Goal: Task Accomplishment & Management: Use online tool/utility

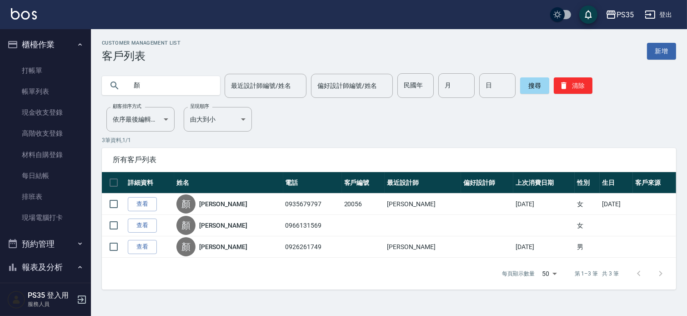
drag, startPoint x: 0, startPoint y: 0, endPoint x: 188, endPoint y: 93, distance: 209.7
click at [188, 93] on input "顏" at bounding box center [170, 85] width 86 height 25
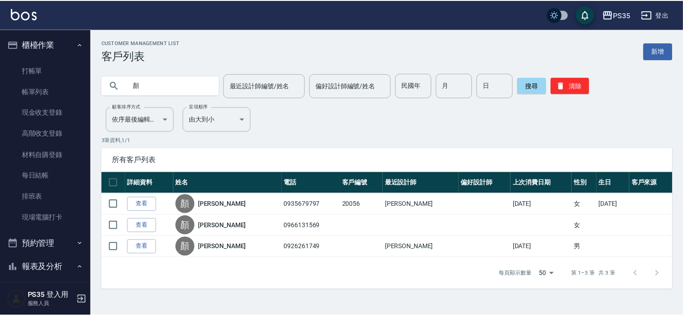
scroll to position [252, 0]
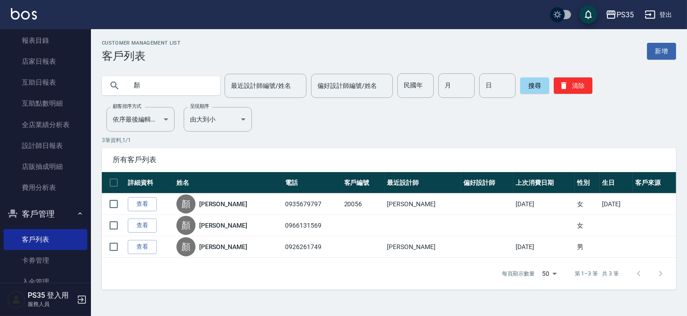
type input "顏"
type input "王"
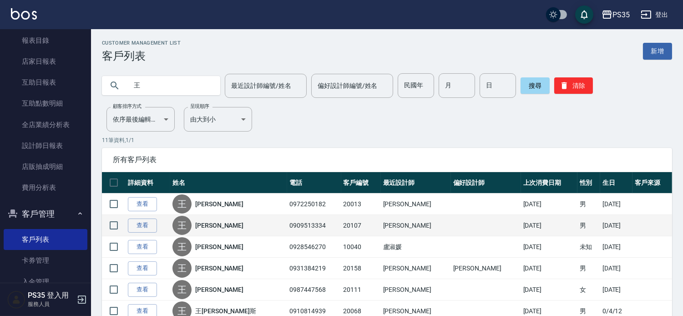
click at [287, 236] on td "0909513334" at bounding box center [314, 225] width 54 height 21
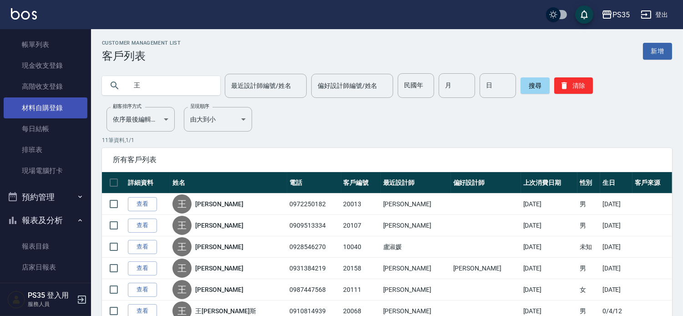
scroll to position [0, 0]
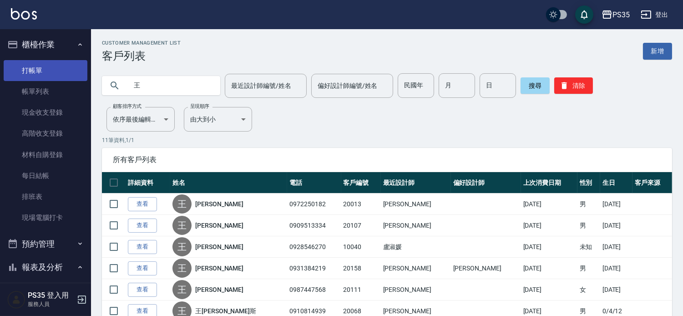
click at [56, 73] on link "打帳單" at bounding box center [46, 70] width 84 height 21
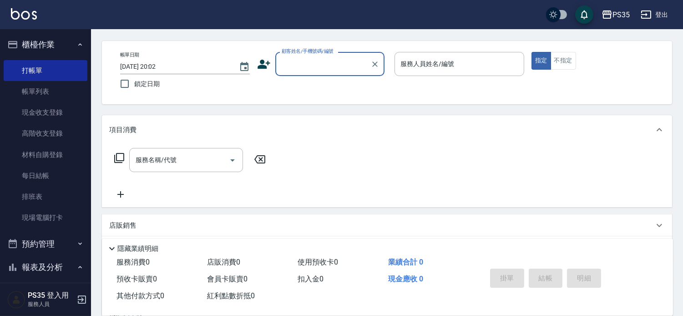
scroll to position [50, 0]
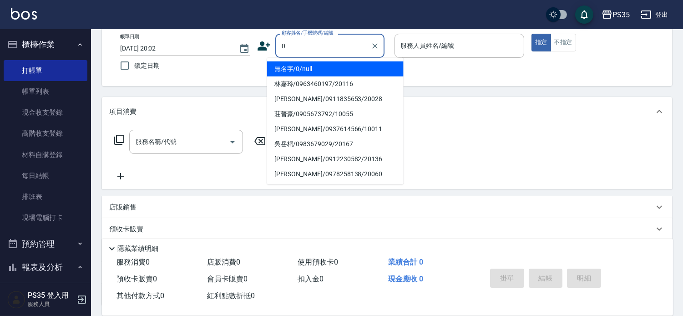
type input "無名字/0/null"
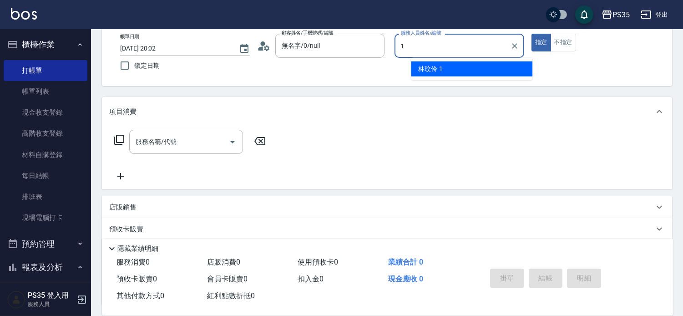
type input "[PERSON_NAME]-1"
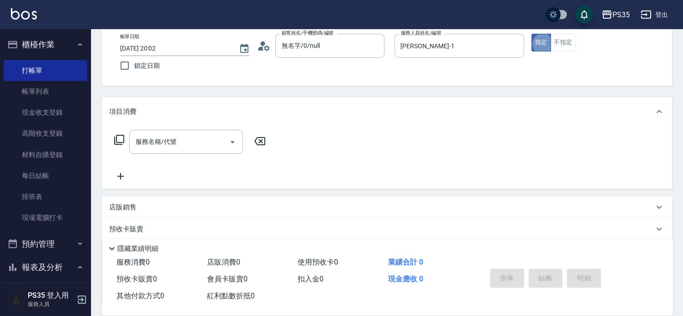
type button "true"
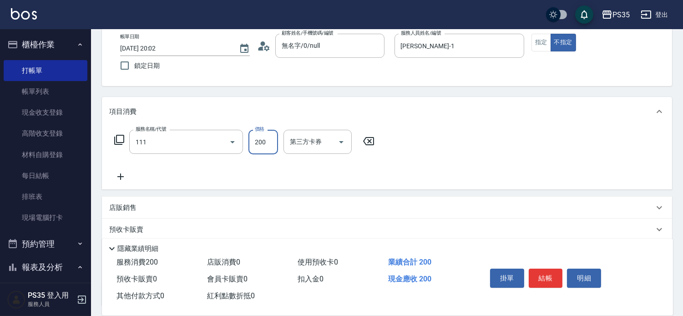
type input "200(111)"
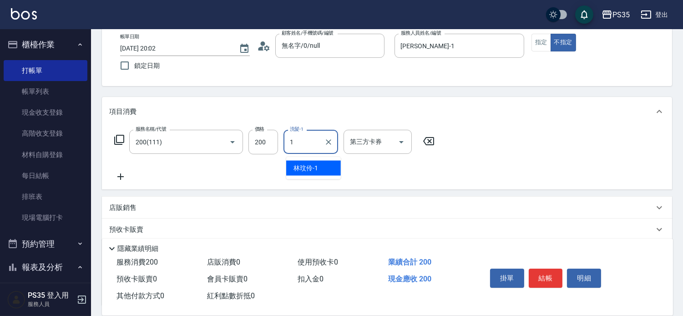
type input "[PERSON_NAME]-1"
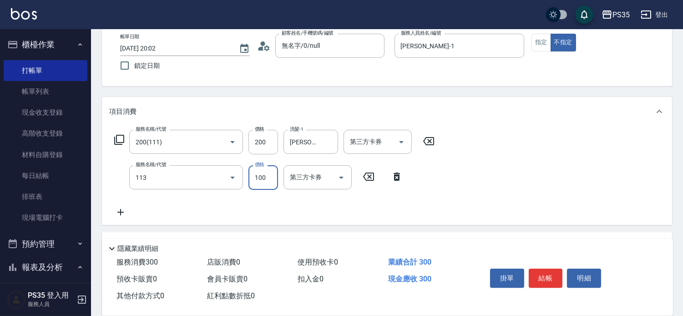
type input "瞬護100(113)"
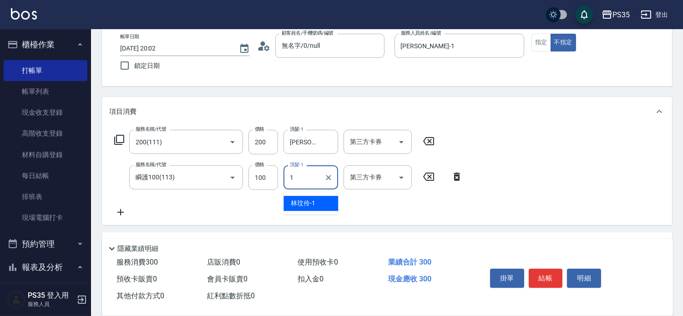
type input "[PERSON_NAME]-1"
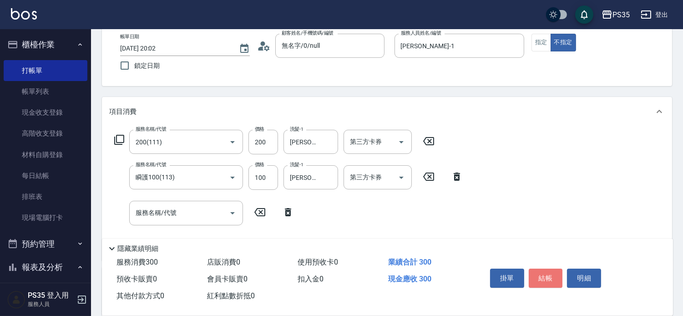
click at [542, 268] on button "結帳" at bounding box center [546, 277] width 34 height 19
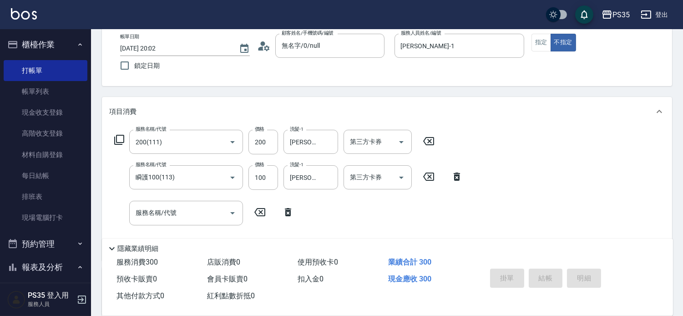
type input "[DATE] 20:03"
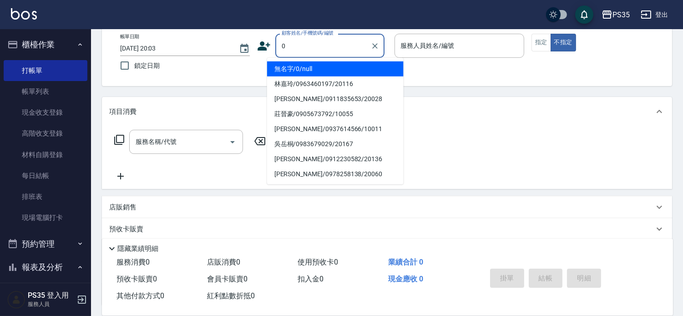
type input "0"
type input "2"
type button "false"
type input "無名字/0/null"
type input "[PERSON_NAME]-2"
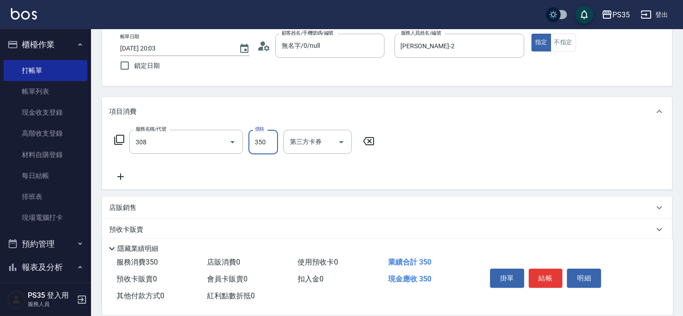
type input "洗+剪(308)"
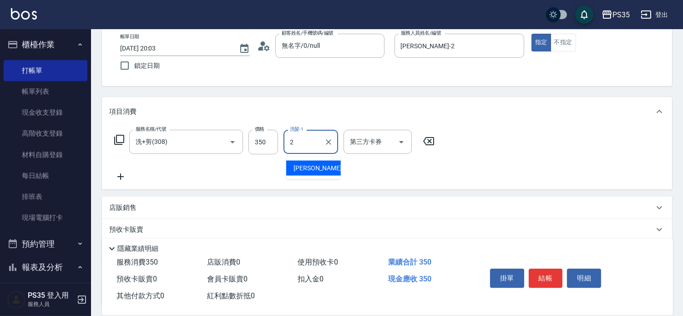
type input "[PERSON_NAME]-2"
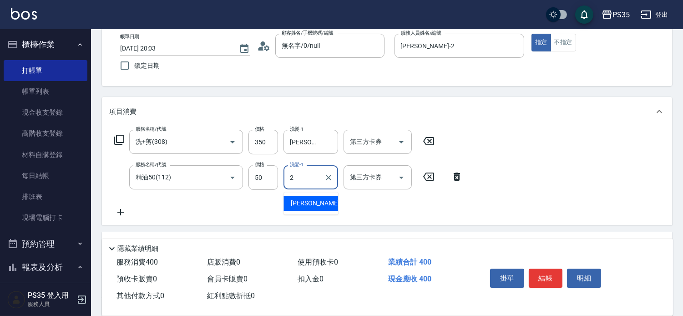
type input "[PERSON_NAME]-2"
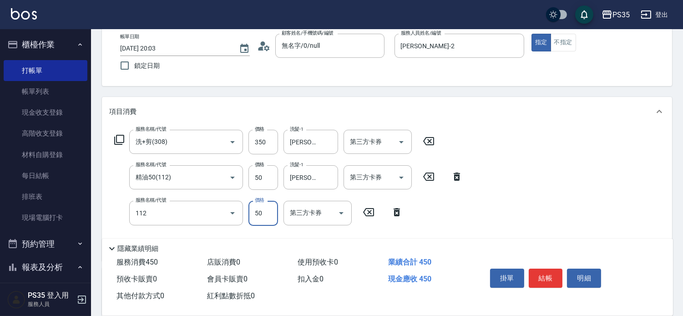
type input "精油50(112)"
type input "[PERSON_NAME]-2"
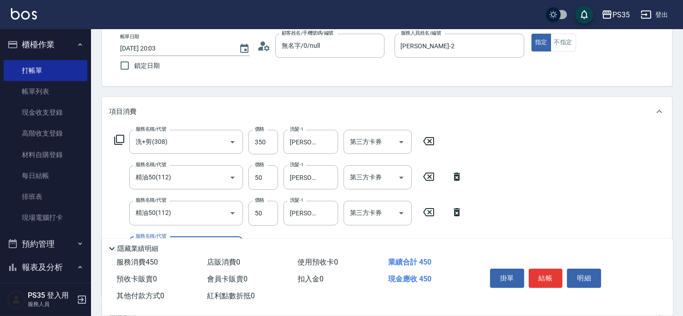
click at [542, 268] on button "結帳" at bounding box center [546, 277] width 34 height 19
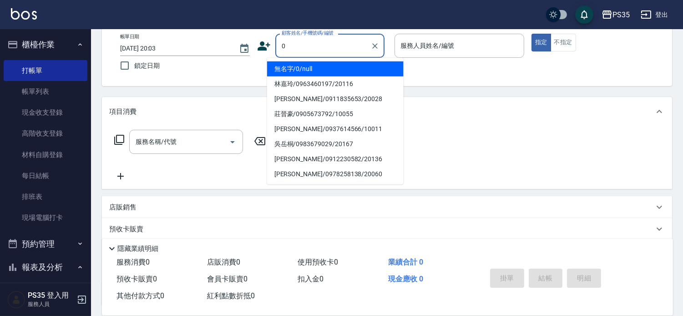
type input "無名字/0/null"
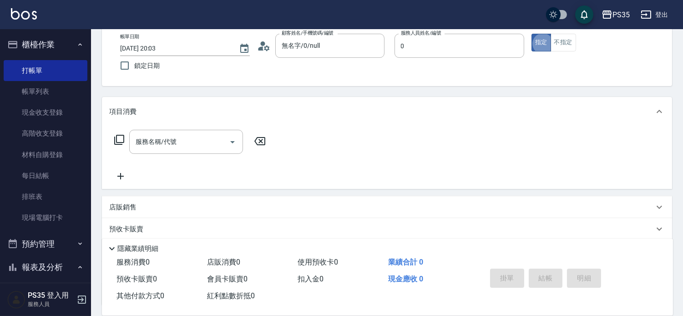
type input "kiki-0"
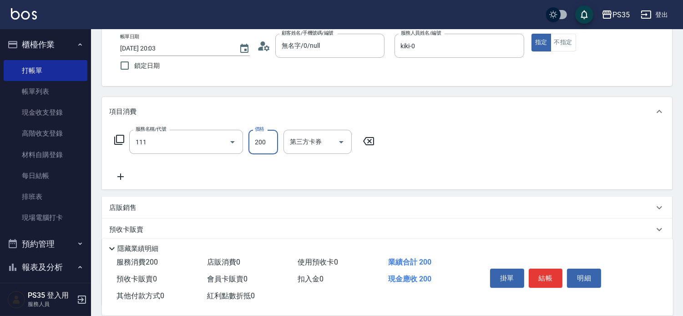
type input "200(111)"
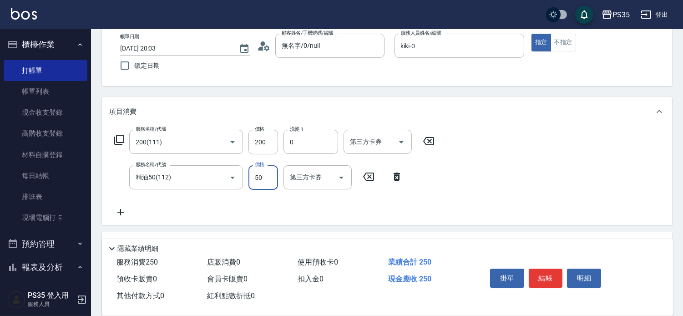
type input "kiki-0"
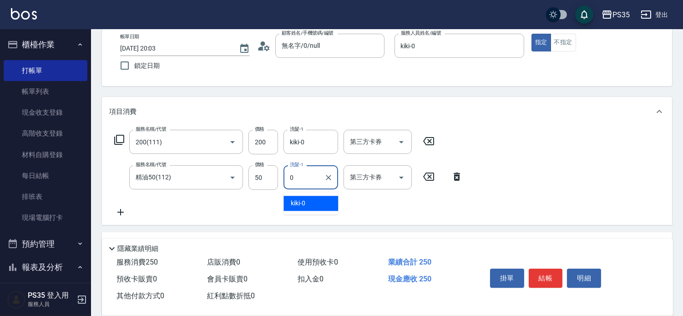
type input "kiki-0"
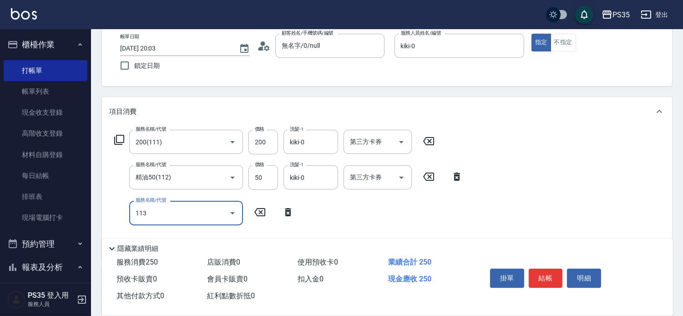
type input "瞬護100(113)"
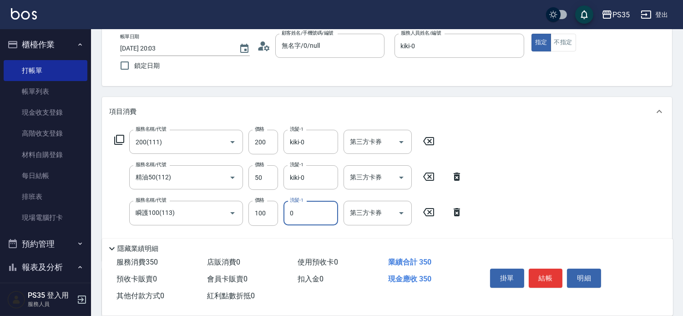
type input "kiki-0"
click at [542, 268] on button "結帳" at bounding box center [546, 277] width 34 height 19
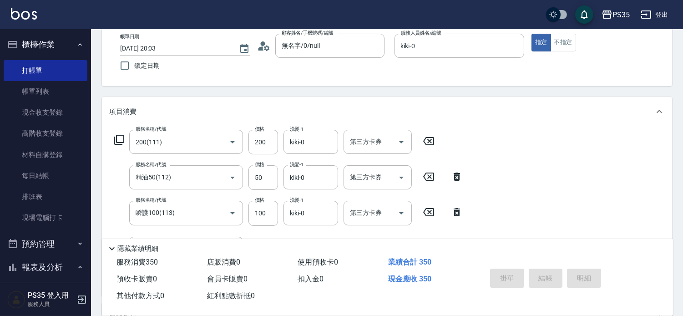
type input "[DATE] 20:04"
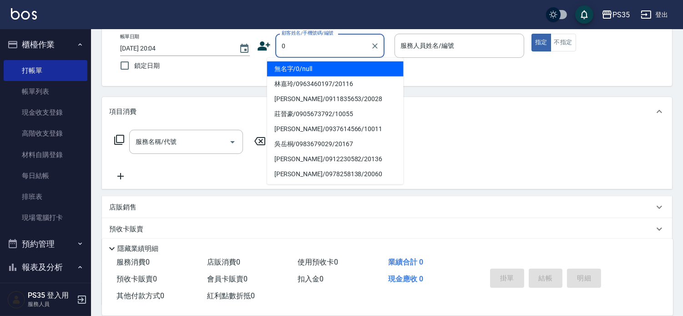
type input "無名字/0/null"
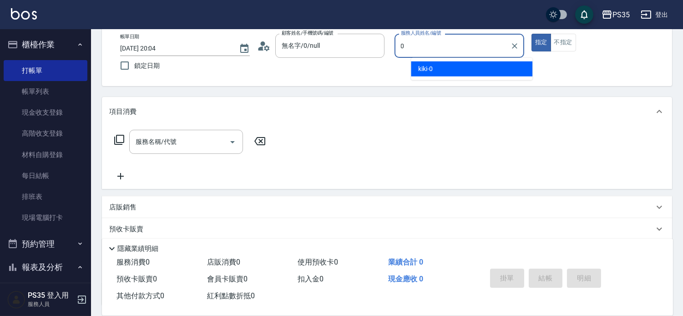
type input "kiki-0"
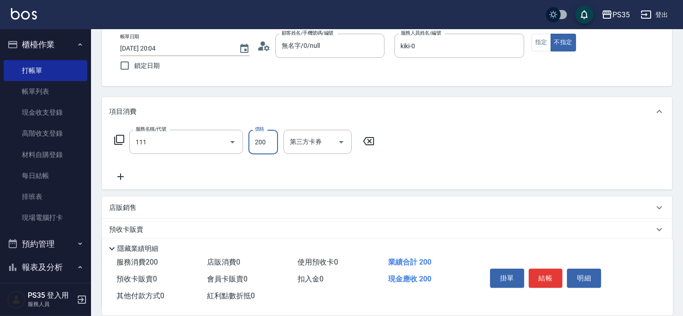
type input "200(111)"
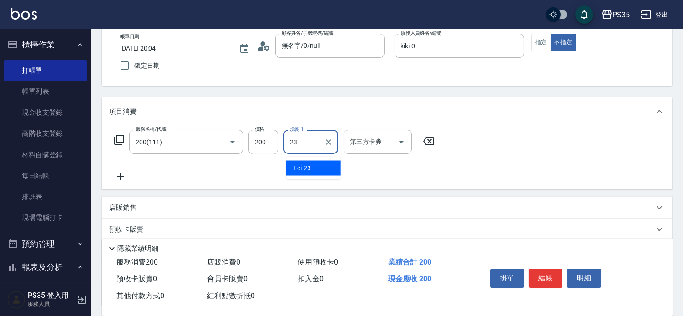
type input "Fei-23"
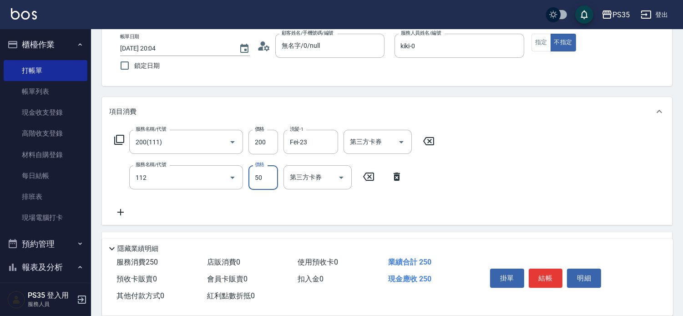
type input "精油50(112)"
type input "0"
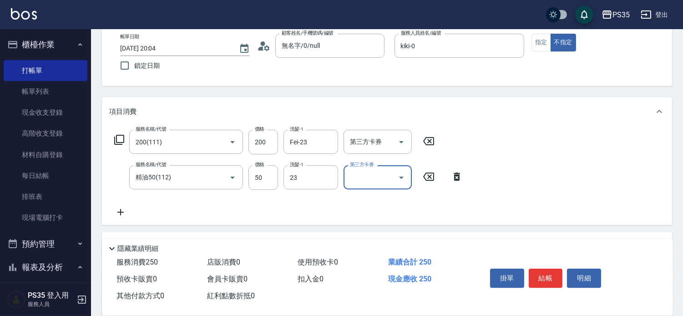
type input "Fei-23"
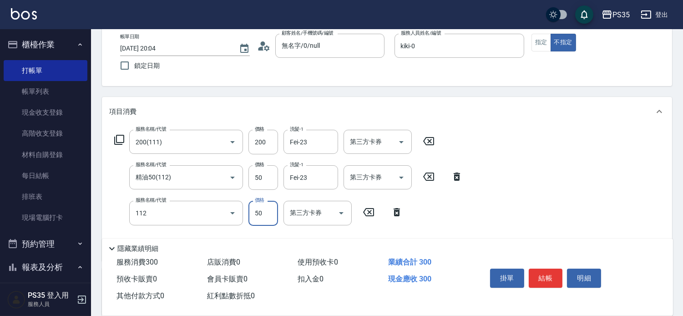
type input "精油50(112)"
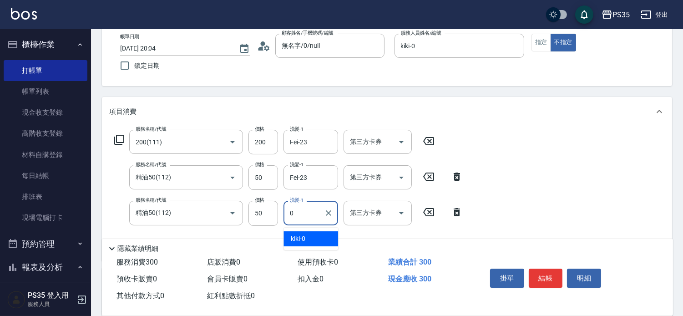
type input "kiki-0"
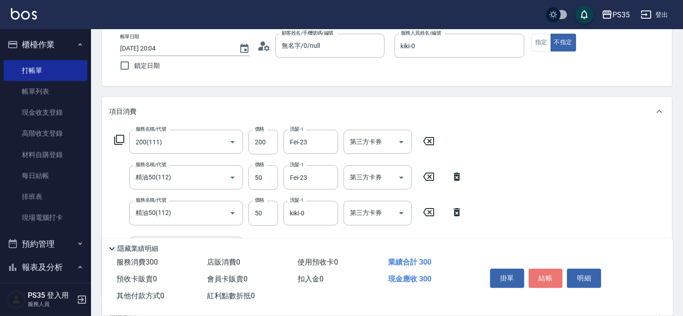
click at [542, 268] on button "結帳" at bounding box center [546, 277] width 34 height 19
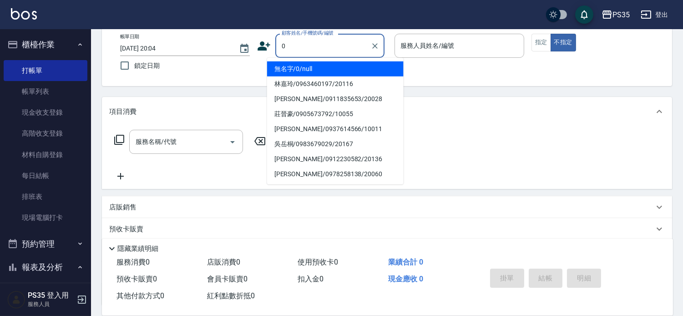
type input "無名字/0/null"
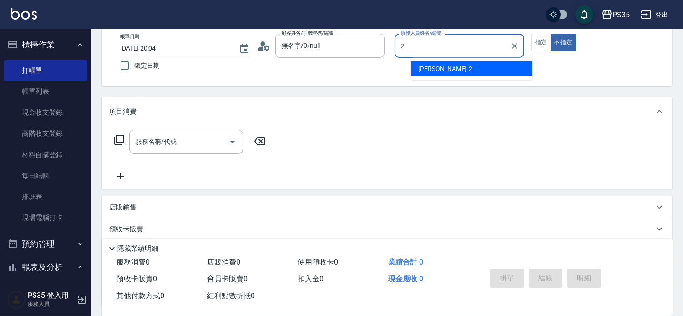
type input "[PERSON_NAME]-2"
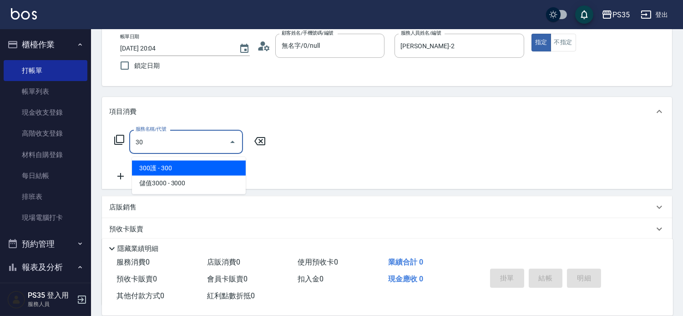
type input "3"
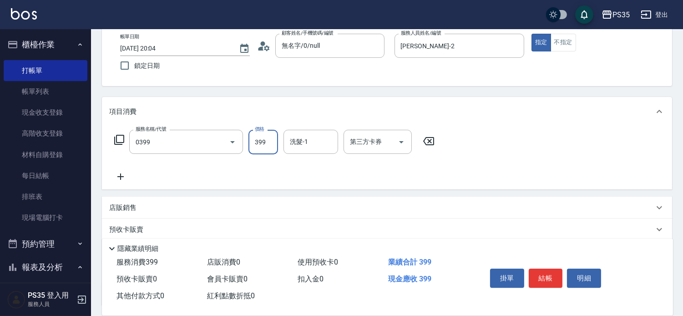
type input "海鹽399(0399)"
type input "400"
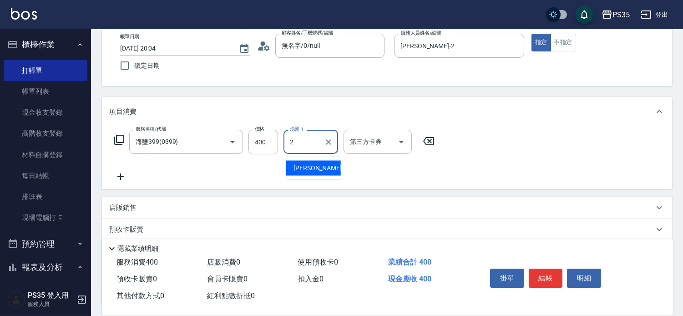
type input "[PERSON_NAME]-2"
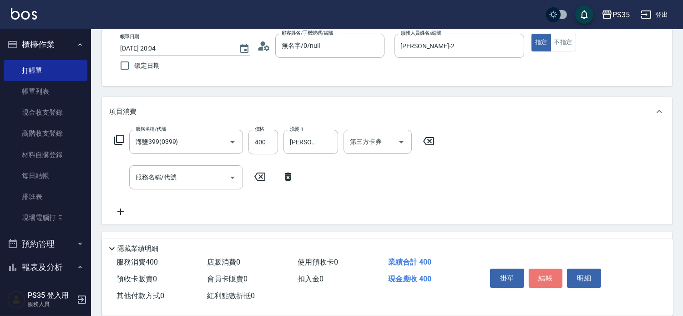
click at [542, 268] on button "結帳" at bounding box center [546, 277] width 34 height 19
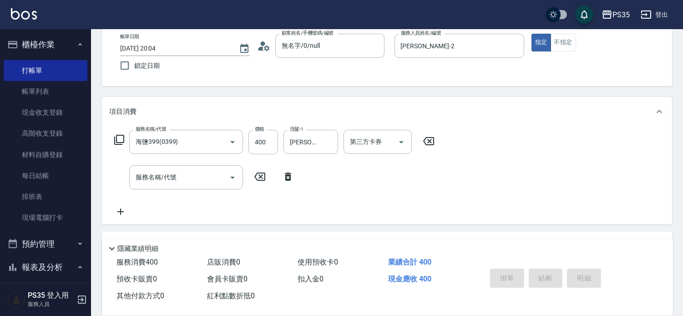
type input "[DATE] 20:05"
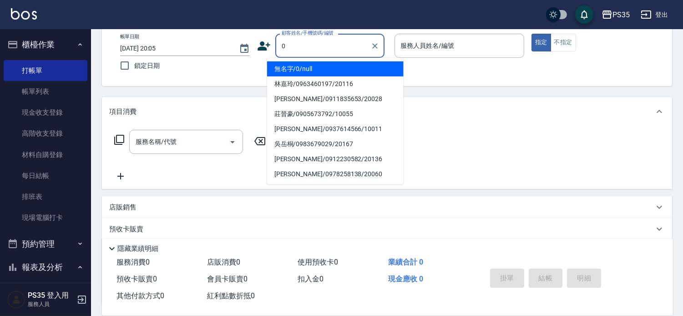
type input "無名字/0/null"
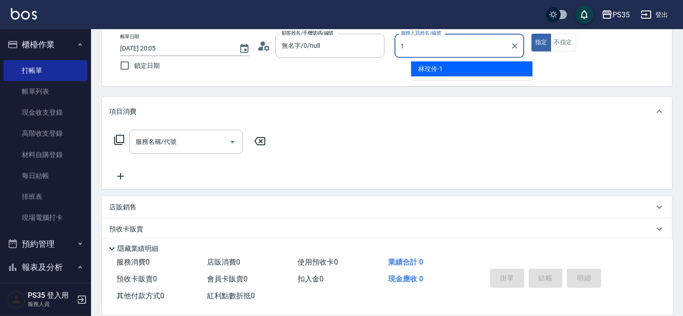
type input "[PERSON_NAME]-1"
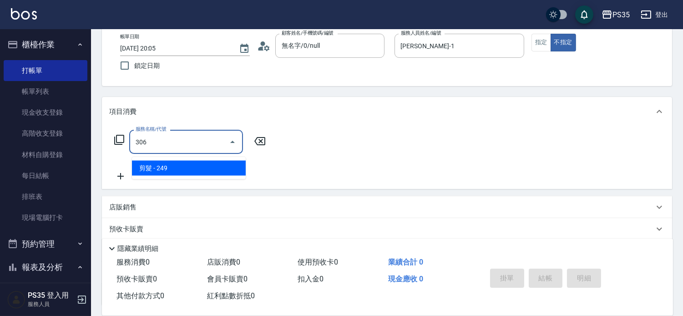
type input "剪髮(306)"
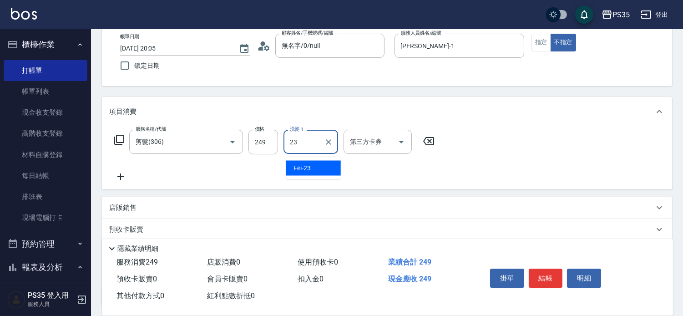
type input "Fei-23"
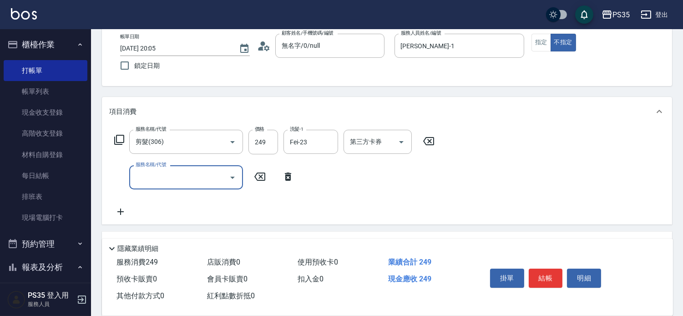
click at [542, 268] on button "結帳" at bounding box center [546, 277] width 34 height 19
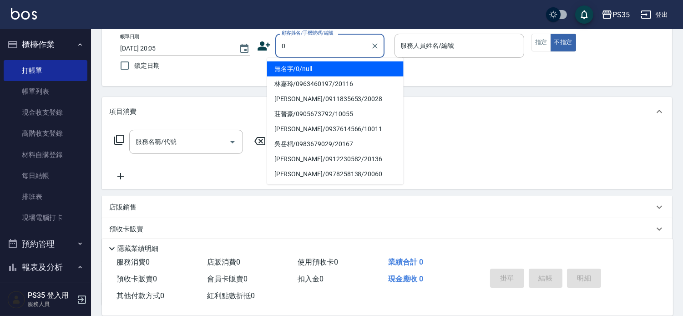
type input "無名字/0/null"
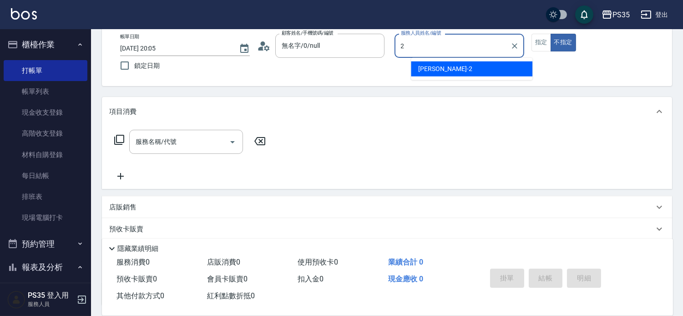
type input "[PERSON_NAME]-2"
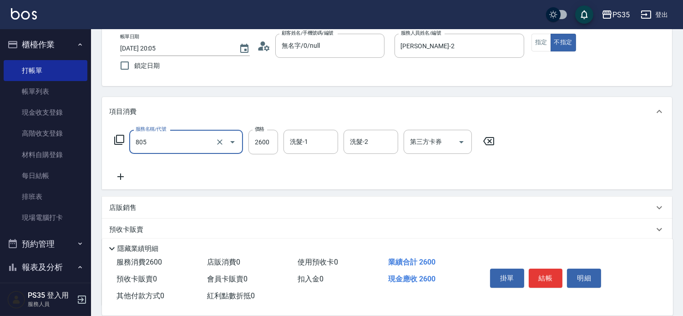
type input "染A(805)"
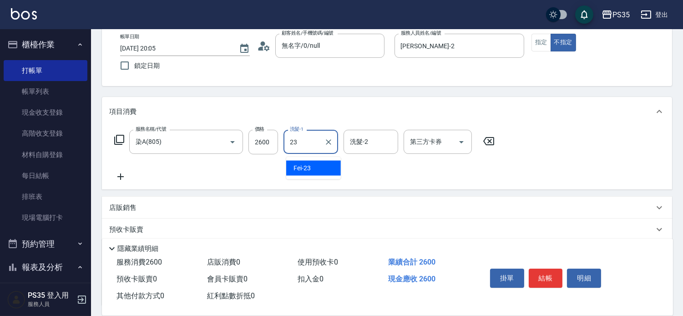
type input "Fei-23"
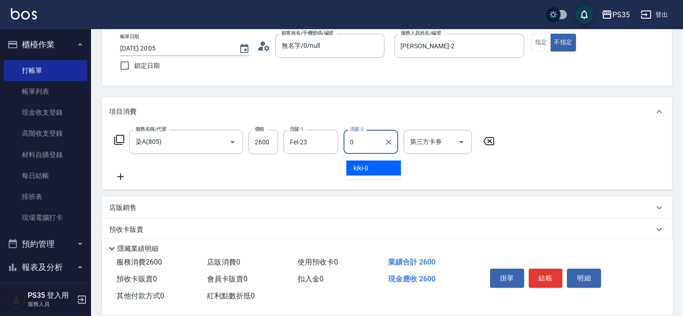
type input "kiki-0"
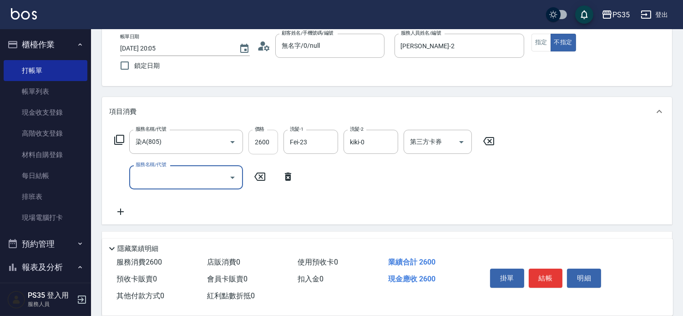
click at [266, 138] on input "2600" at bounding box center [263, 142] width 30 height 25
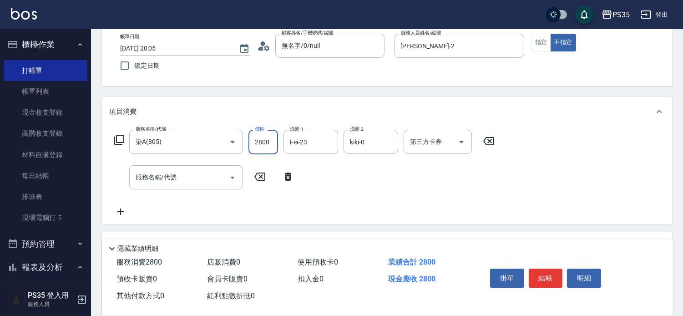
type input "2800"
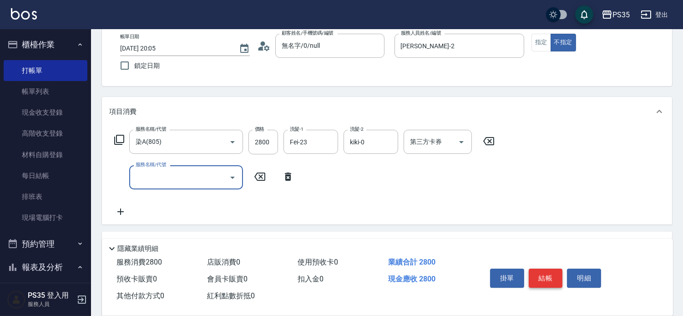
click at [540, 268] on button "結帳" at bounding box center [546, 277] width 34 height 19
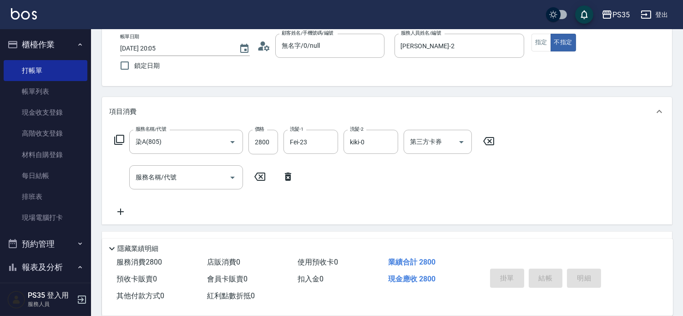
type input "[DATE] 20:06"
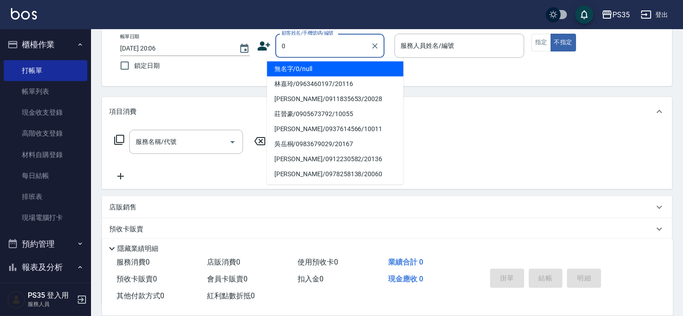
type input "無名字/0/null"
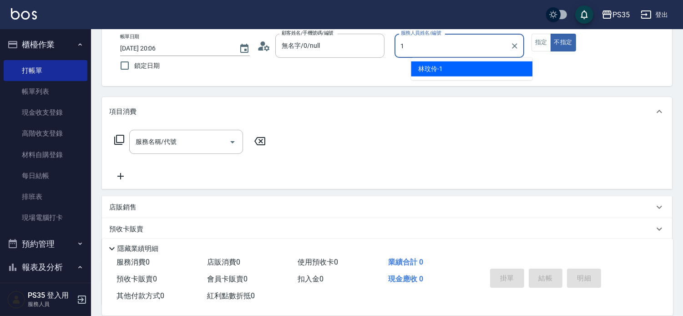
type input "[PERSON_NAME]-1"
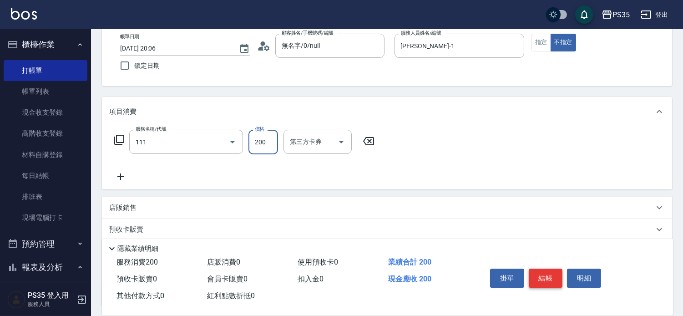
type input "200(111)"
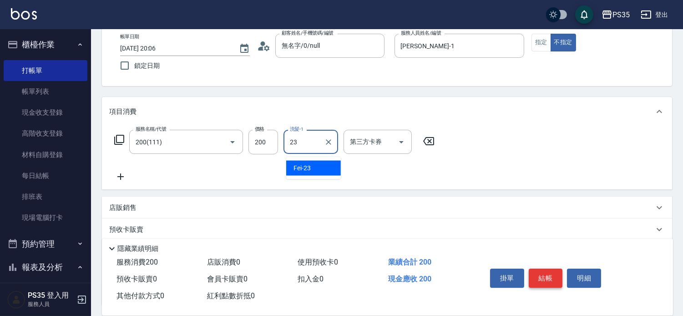
type input "Fei-23"
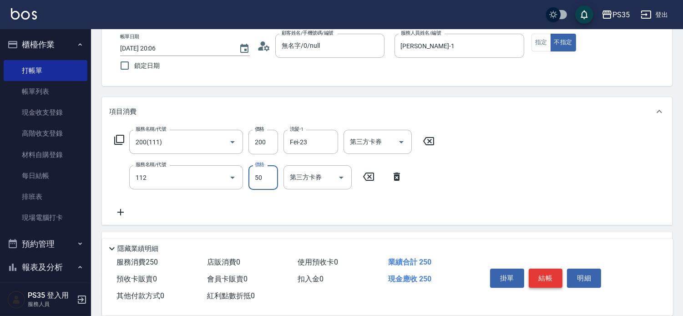
type input "精油50(112)"
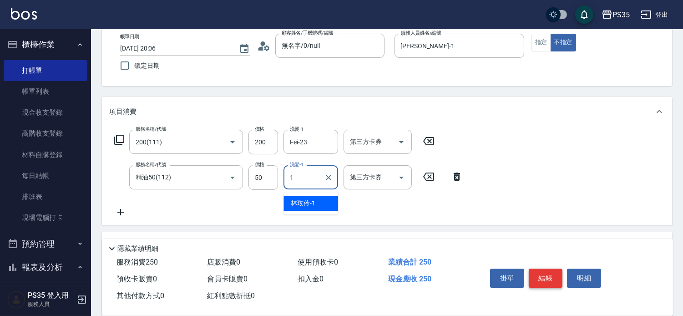
type input "[PERSON_NAME]-1"
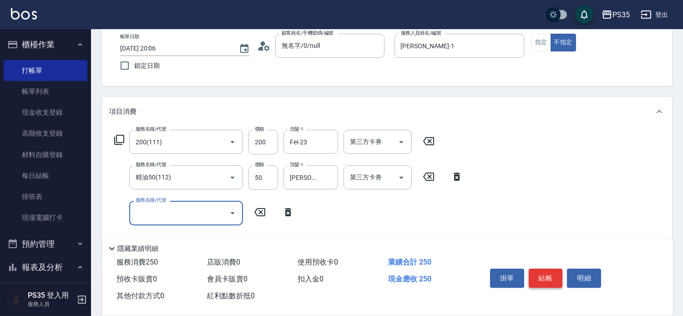
click at [540, 268] on button "結帳" at bounding box center [546, 277] width 34 height 19
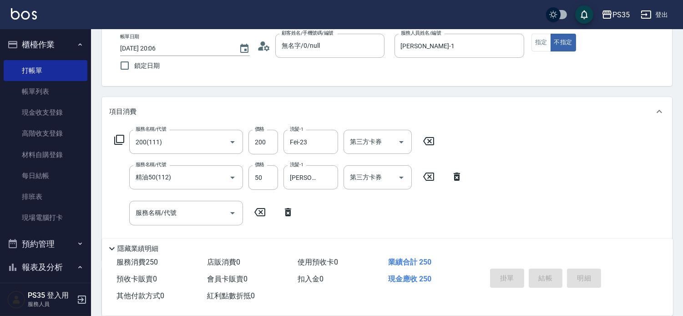
type input "[DATE] 20:07"
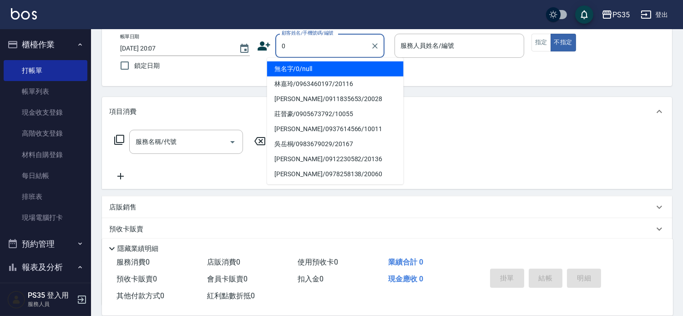
type input "無名字/0/null"
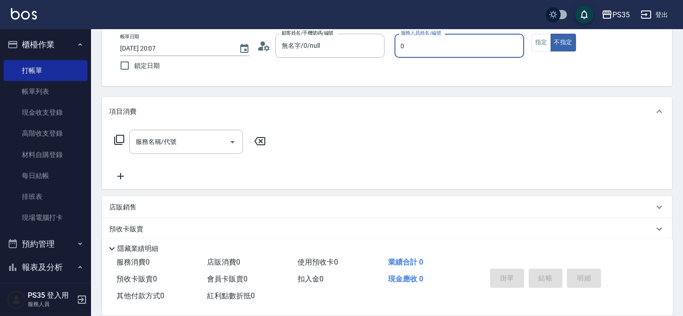
type input "kiki-0"
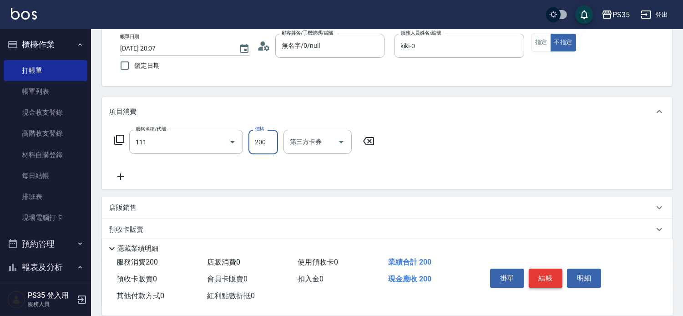
type input "200(111)"
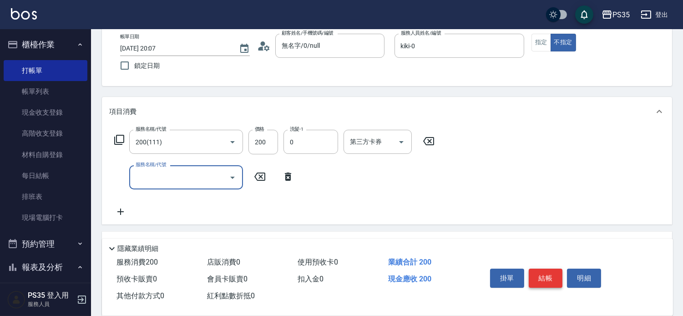
type input "kiki-0"
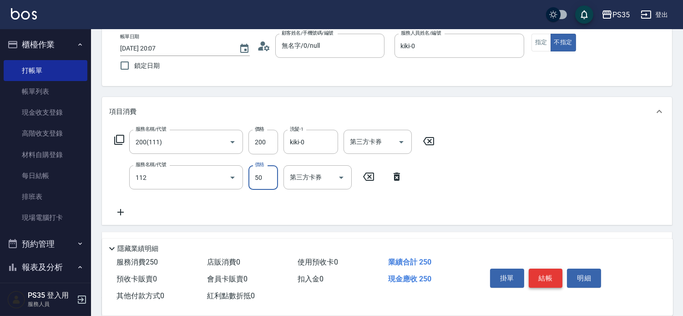
type input "精油50(112)"
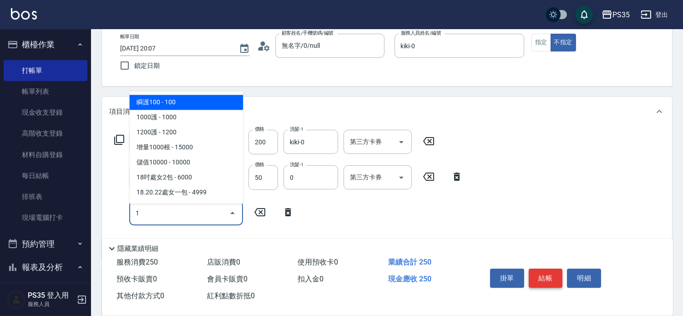
type input "kiki-0"
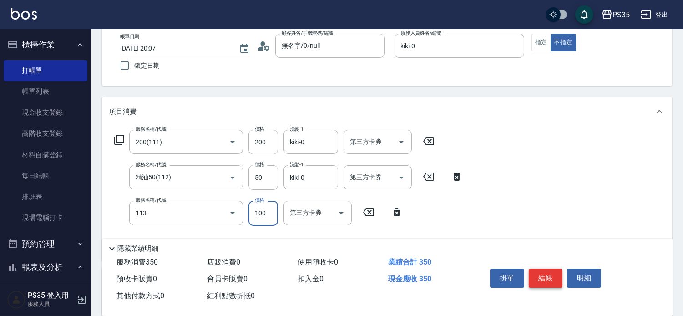
type input "瞬護100(113)"
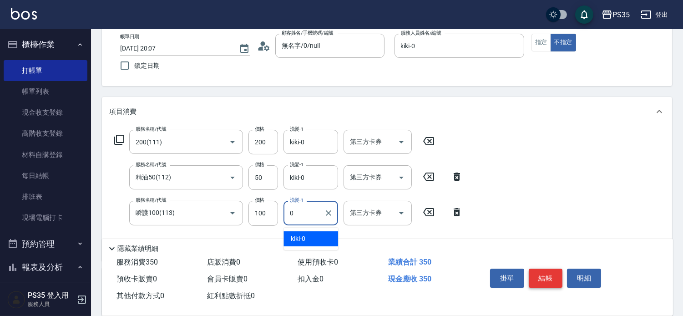
type input "kiki-0"
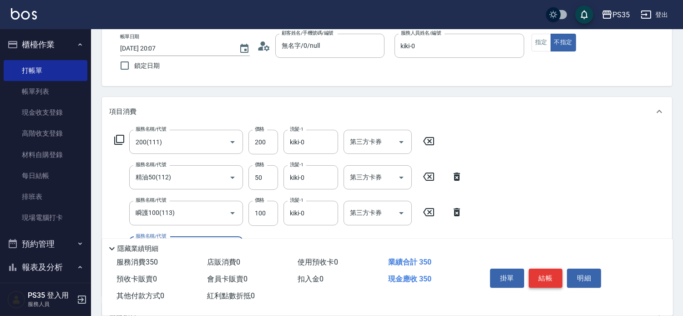
click at [540, 268] on button "結帳" at bounding box center [546, 277] width 34 height 19
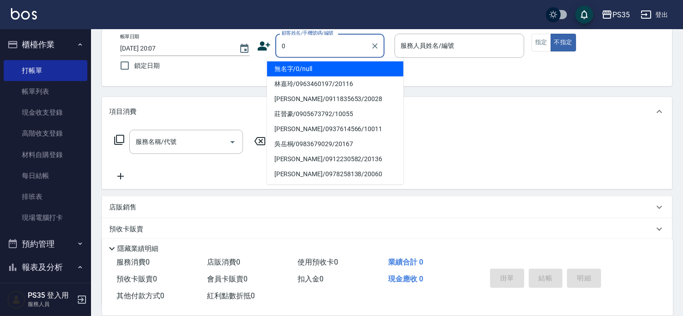
type input "無名字/0/null"
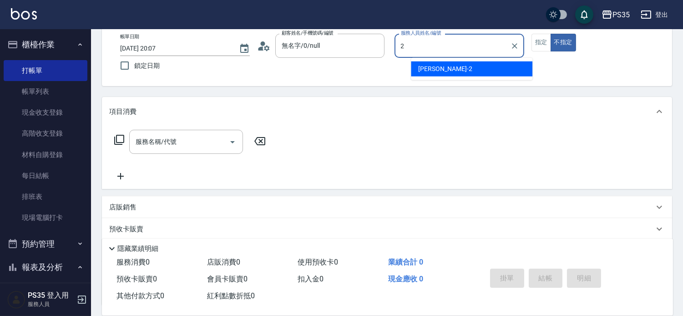
type input "[PERSON_NAME]-2"
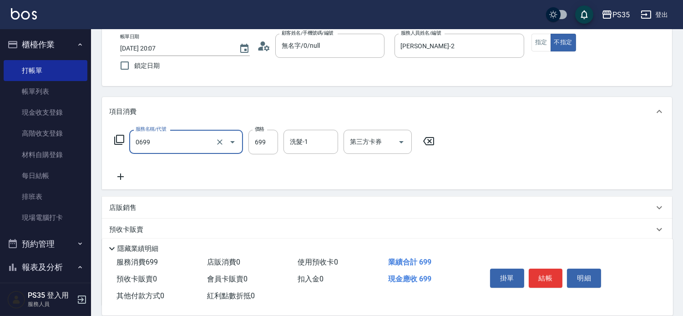
type input "精油SPA(0699)"
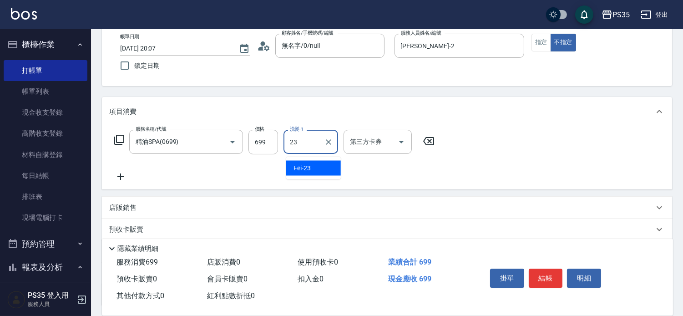
type input "Fei-23"
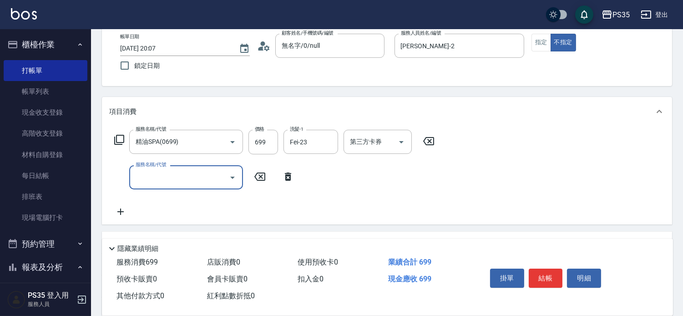
click at [540, 268] on button "結帳" at bounding box center [546, 277] width 34 height 19
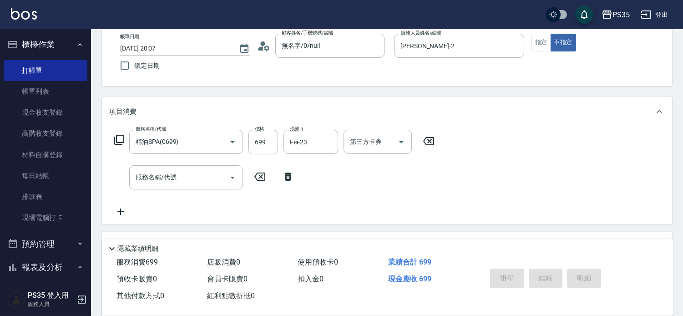
type input "[DATE] 20:08"
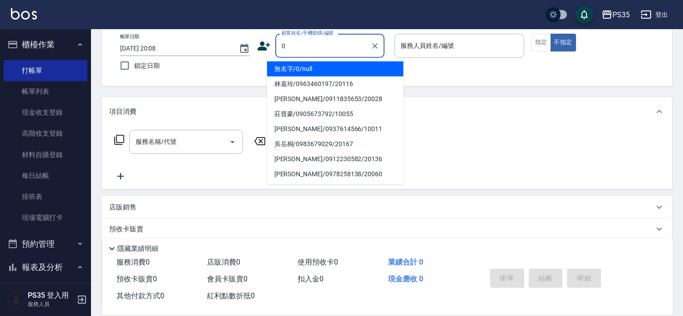
type input "無名字/0/null"
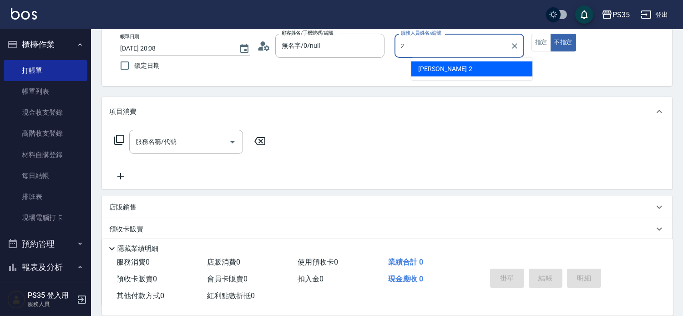
type input "[PERSON_NAME]-2"
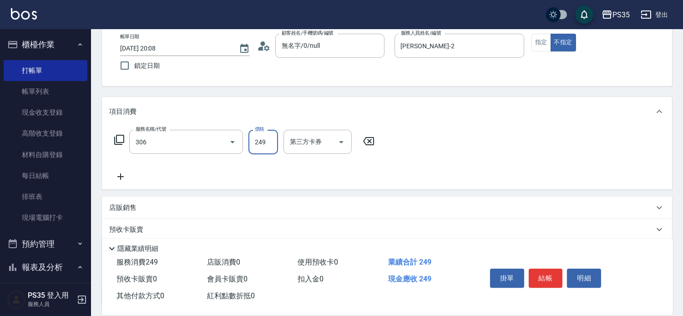
type input "剪髮(306)"
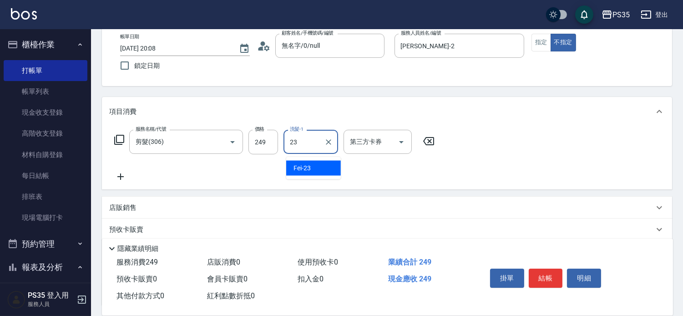
type input "Fei-23"
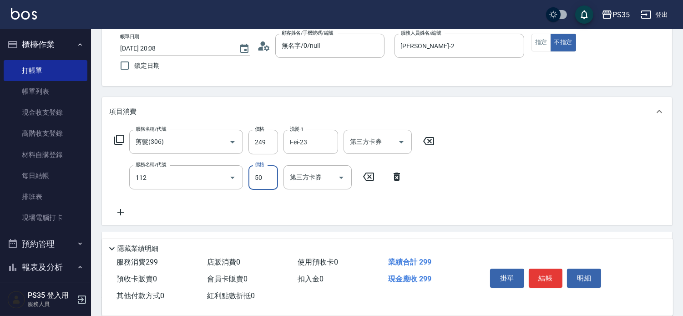
type input "精油50(112)"
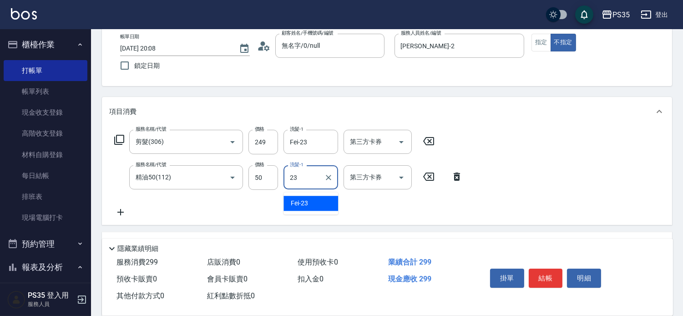
type input "Fei-23"
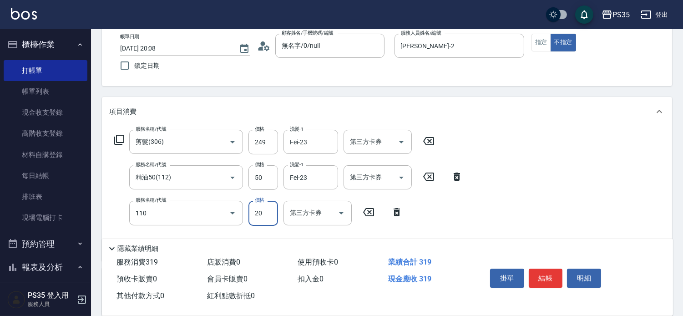
type input "潤絲(110)"
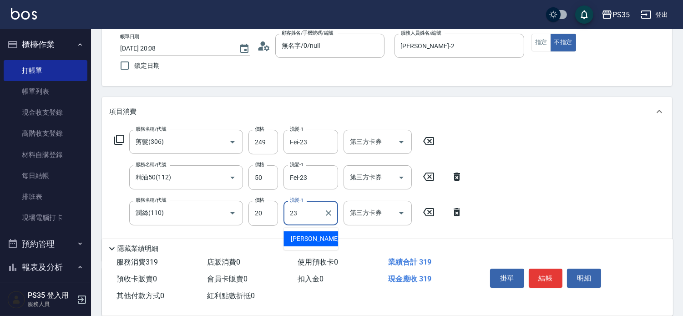
type input "Fei-23"
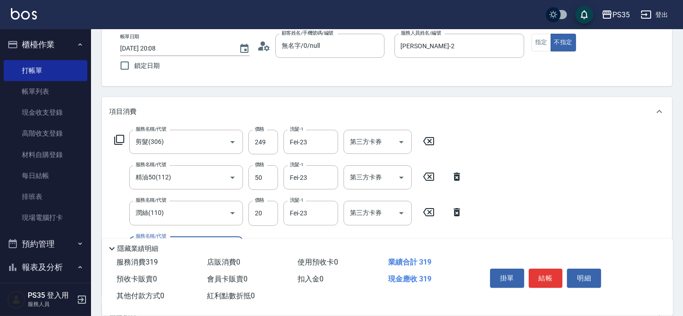
click at [540, 268] on button "結帳" at bounding box center [546, 277] width 34 height 19
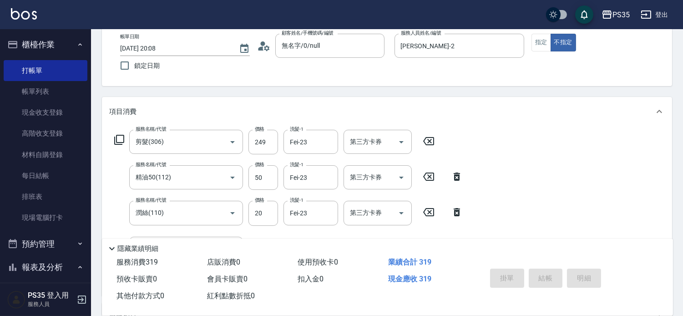
type input "[DATE] 20:09"
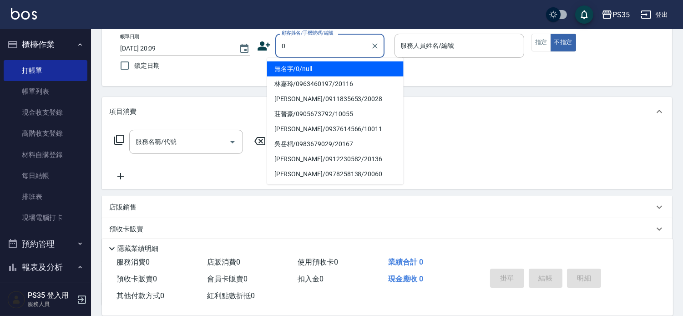
type input "無名字/0/null"
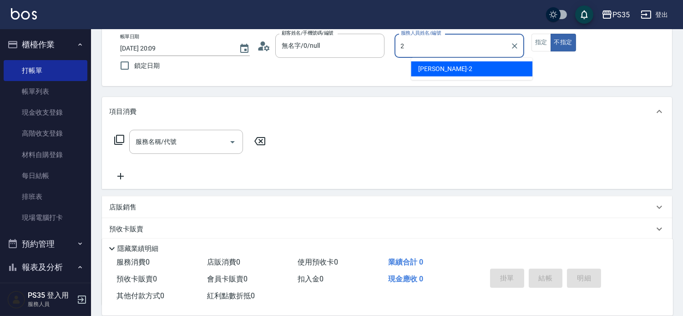
type input "[PERSON_NAME]-2"
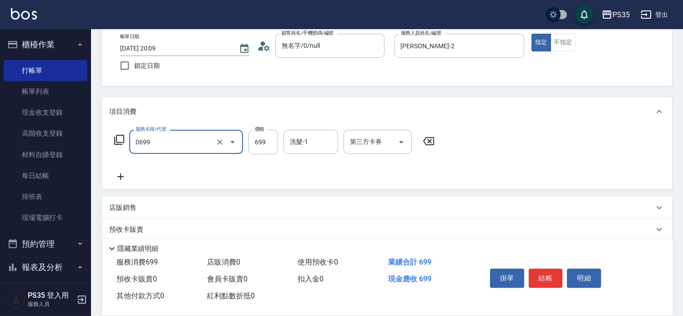
type input "精油SPA(0699)"
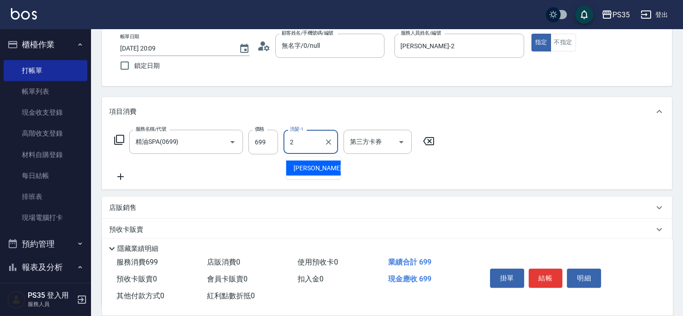
type input "[PERSON_NAME]-2"
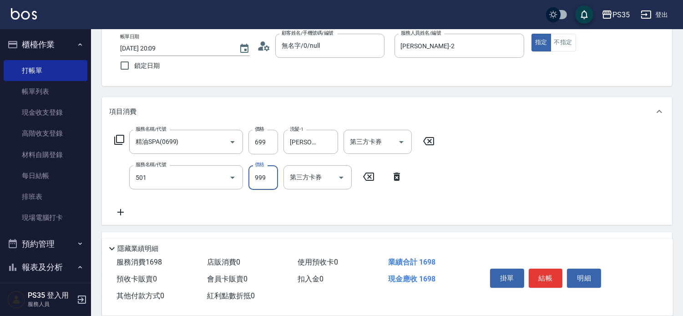
type input "染髮(501)"
type input "1000"
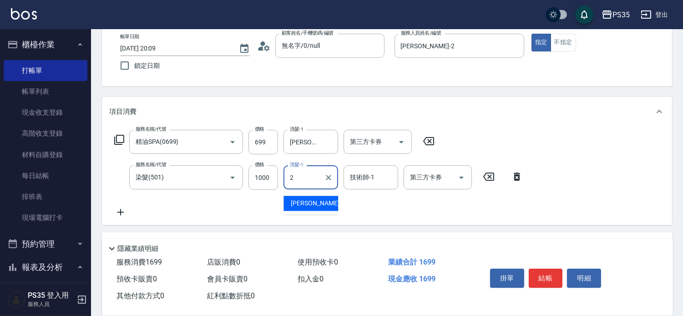
type input "[PERSON_NAME]-2"
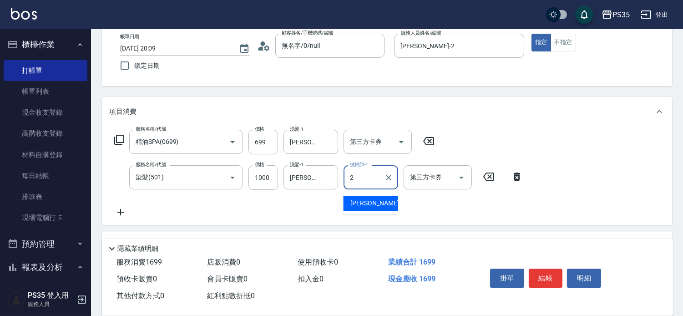
type input "[PERSON_NAME]-2"
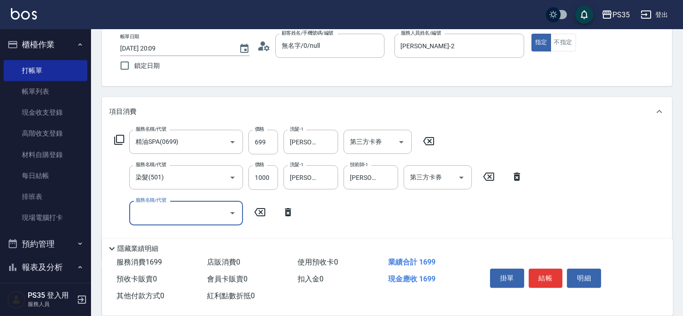
click at [540, 269] on button "結帳" at bounding box center [546, 277] width 34 height 19
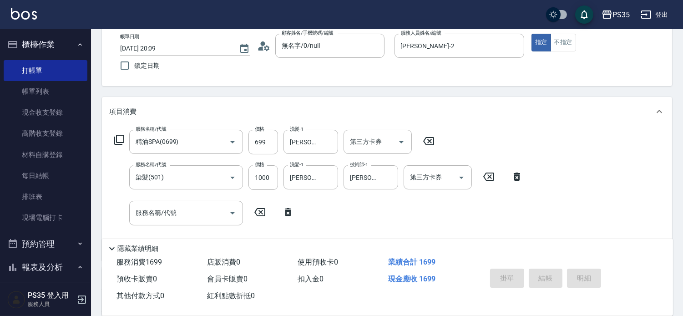
type input "[DATE] 20:10"
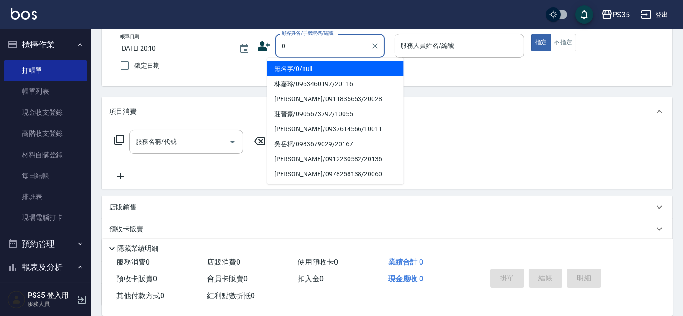
type input "無名字/0/null"
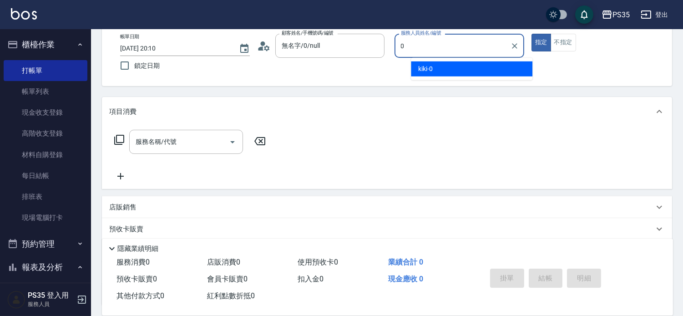
type input "kiki-0"
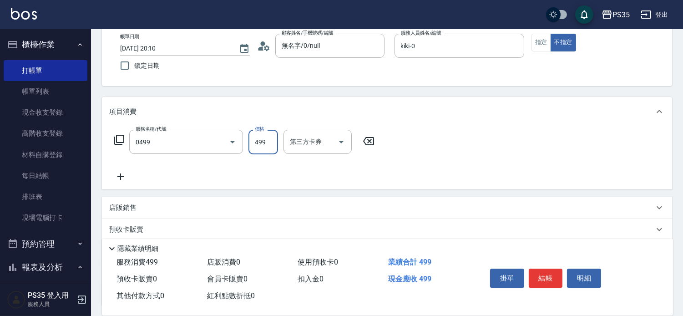
type input "[PERSON_NAME]499(0499)"
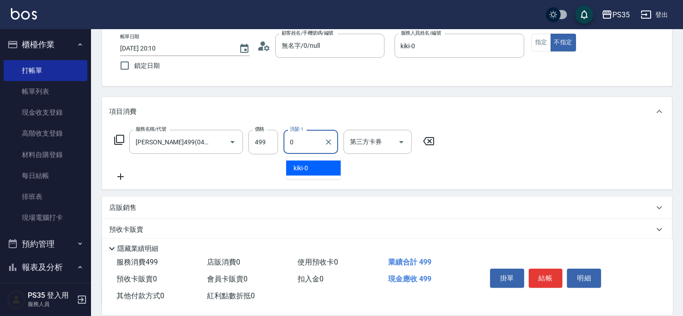
type input "kiki-0"
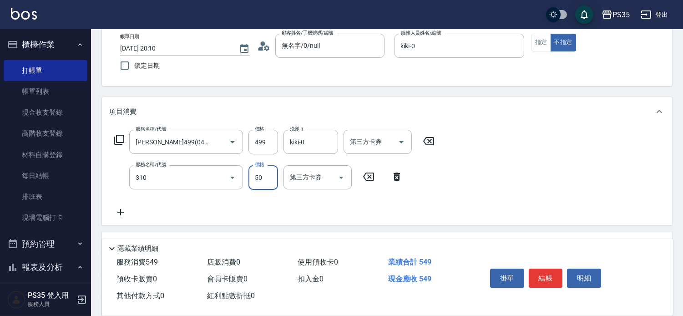
type input "剪瀏海(310)"
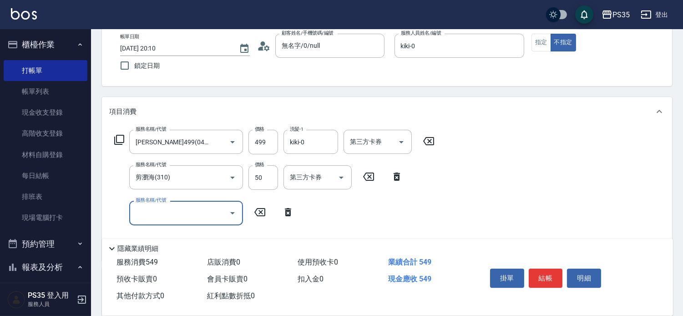
click at [540, 269] on button "結帳" at bounding box center [546, 277] width 34 height 19
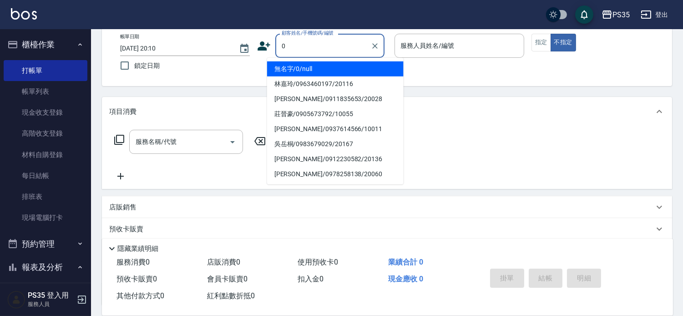
type input "無名字/0/null"
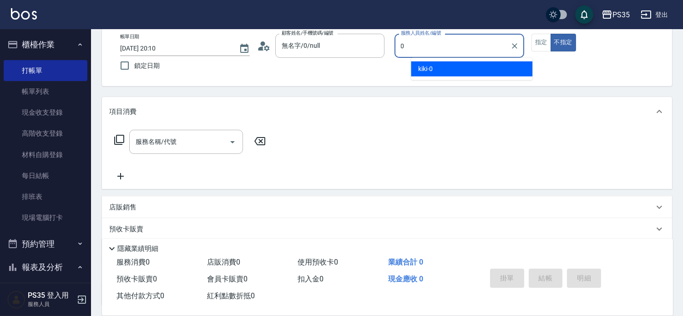
type input "kiki-0"
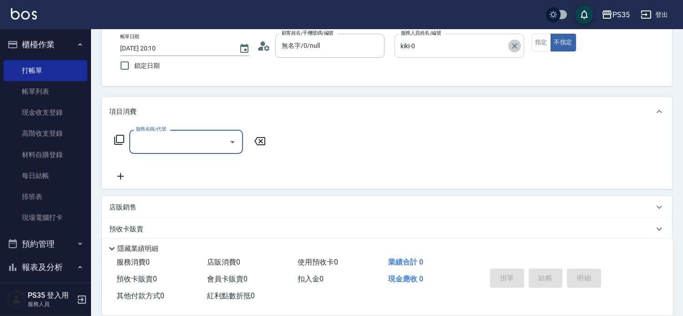
click at [519, 45] on icon "Clear" at bounding box center [514, 45] width 9 height 9
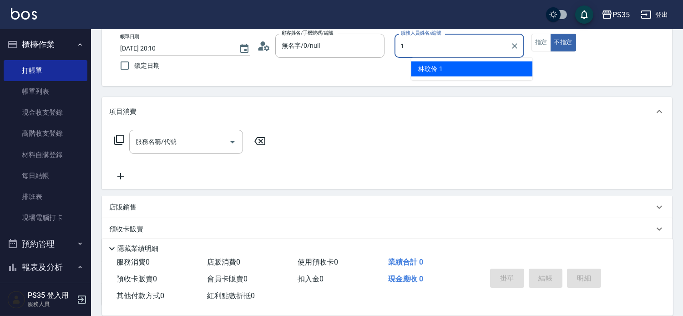
type input "[PERSON_NAME]-1"
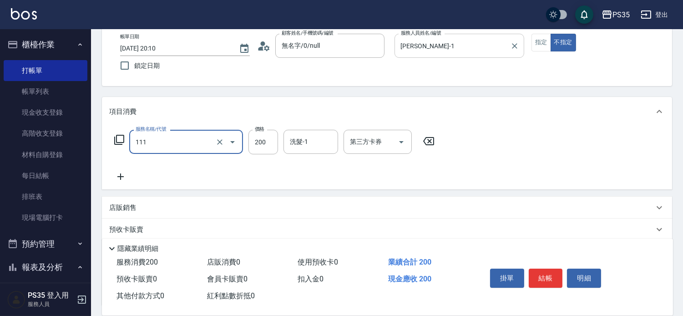
type input "200(111)"
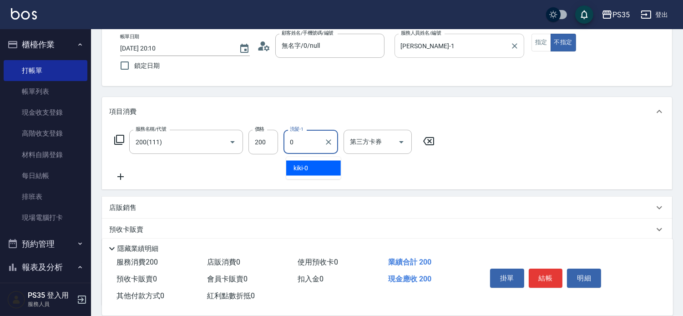
type input "kiki-0"
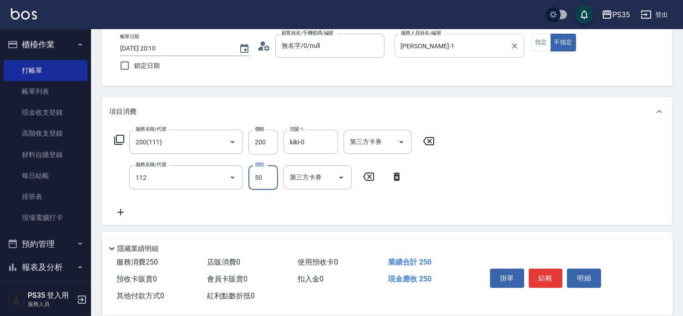
type input "精油50(112)"
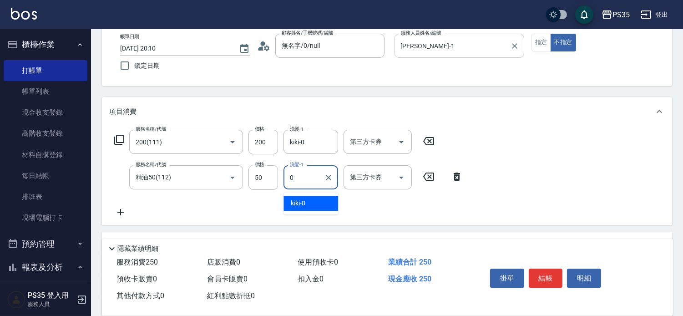
type input "kiki-0"
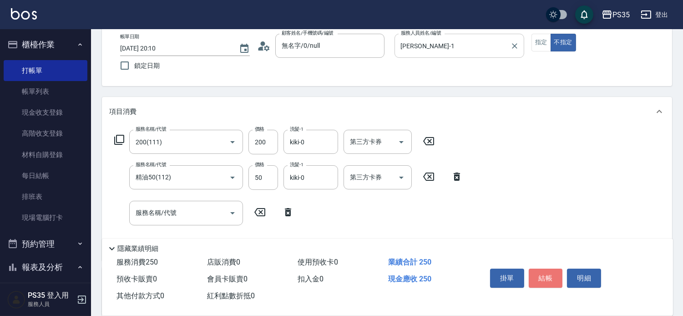
click at [552, 269] on button "結帳" at bounding box center [546, 277] width 34 height 19
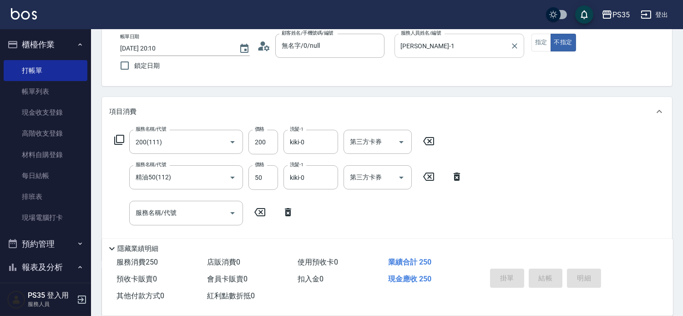
type input "[DATE] 20:11"
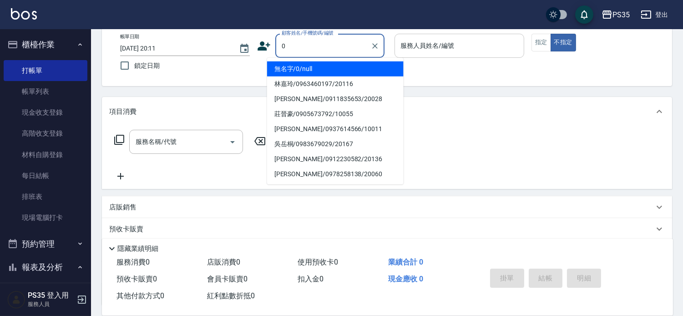
type input "無名字/0/null"
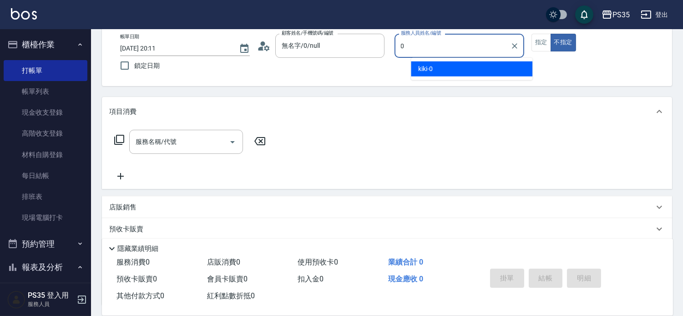
type input "kiki-0"
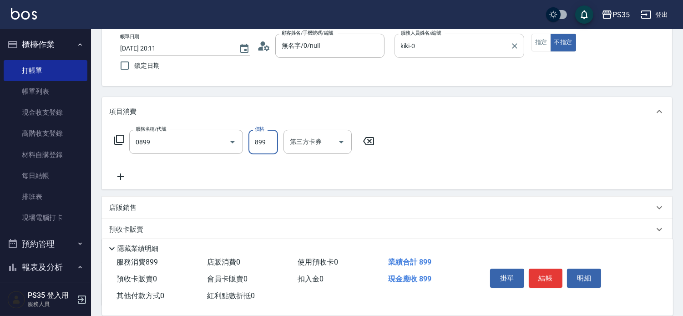
type input "排毒SPA(0899)"
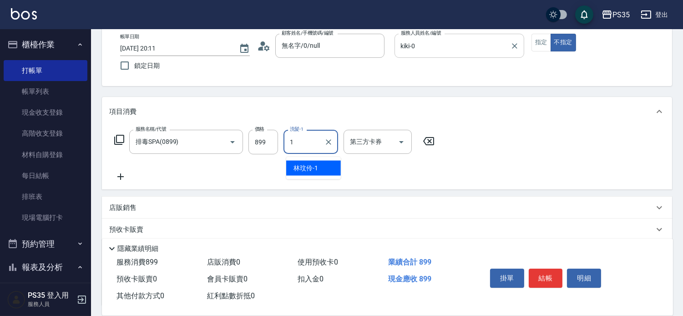
type input "[PERSON_NAME]-1"
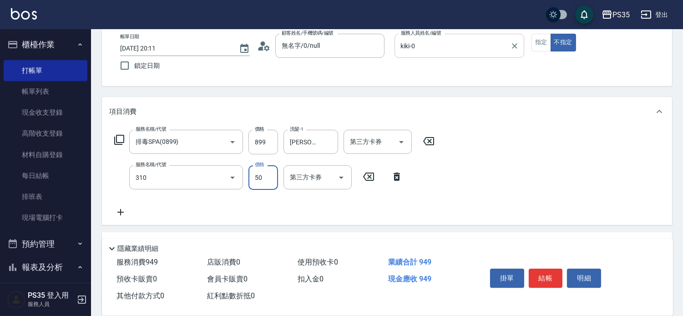
type input "剪瀏海(310)"
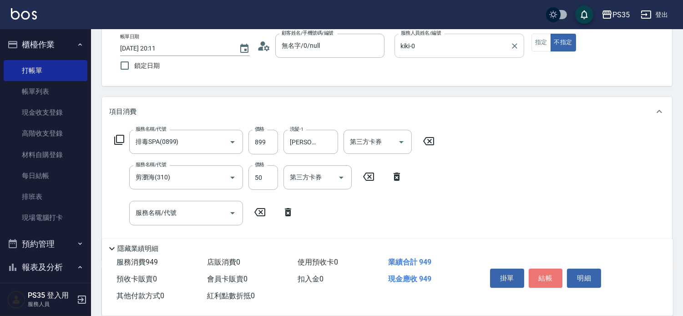
click at [552, 269] on button "結帳" at bounding box center [546, 277] width 34 height 19
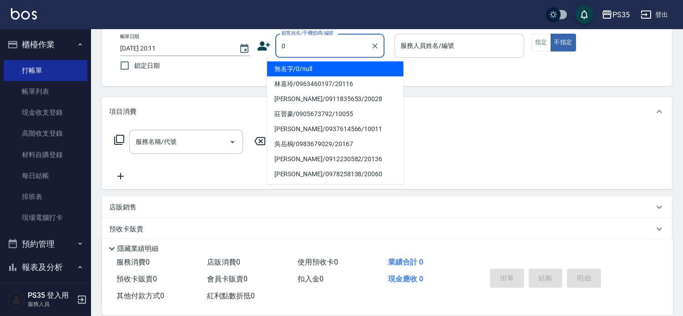
type input "無名字/0/null"
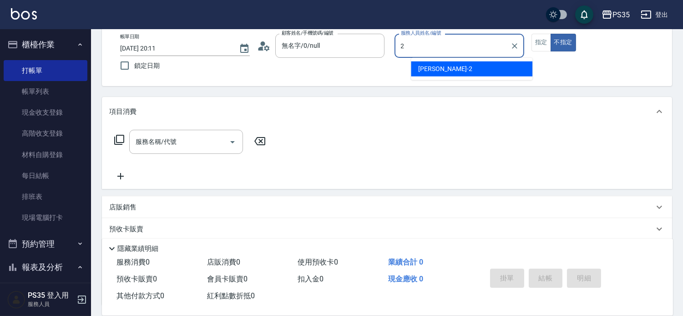
type input "[PERSON_NAME]-2"
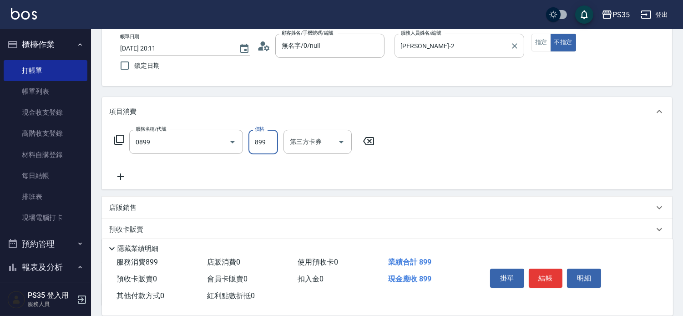
type input "排毒SPA(0899)"
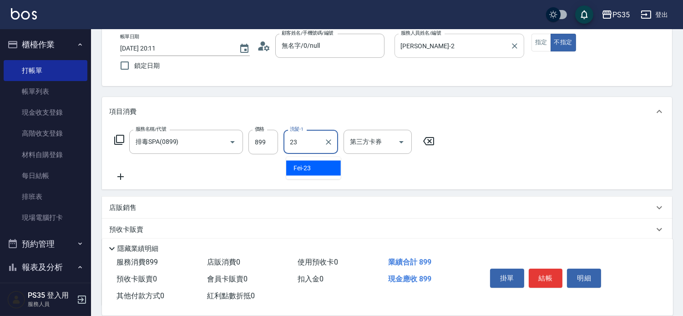
type input "Fei-23"
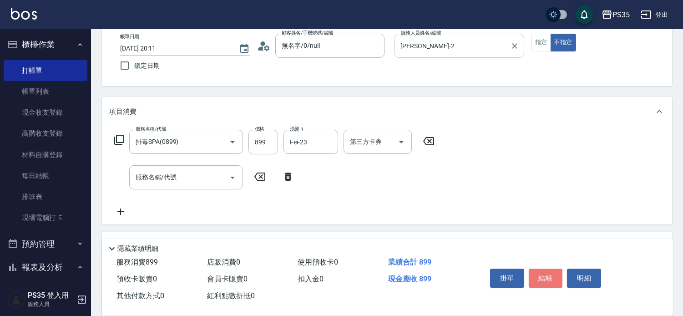
click at [552, 269] on button "結帳" at bounding box center [546, 277] width 34 height 19
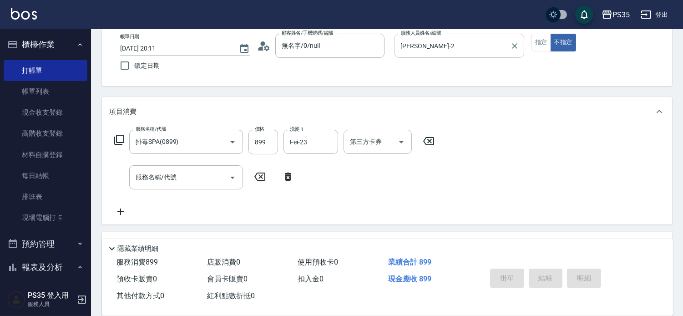
type input "[DATE] 20:12"
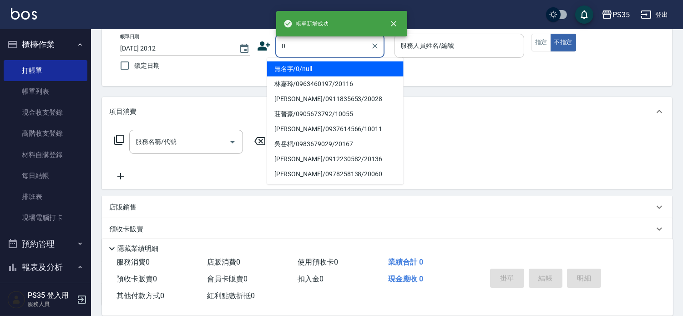
type input "無名字/0/null"
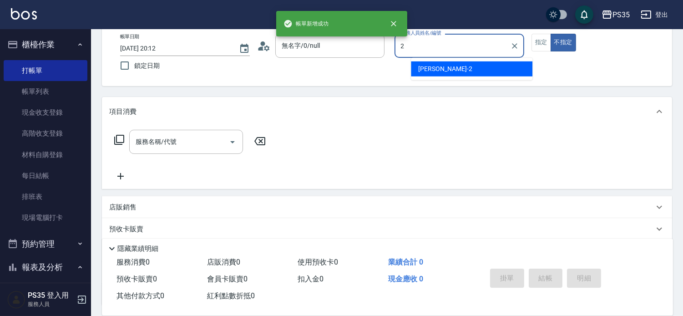
type input "[PERSON_NAME]-2"
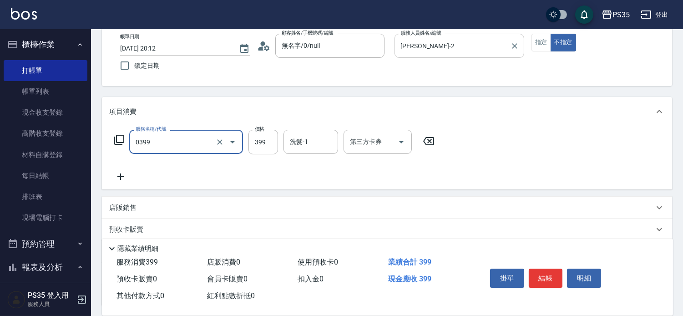
type input "海鹽399(0399)"
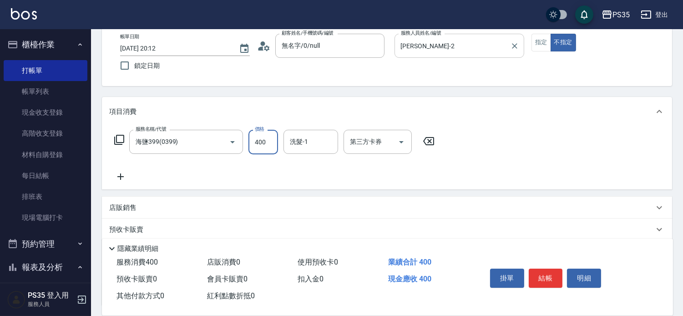
type input "400"
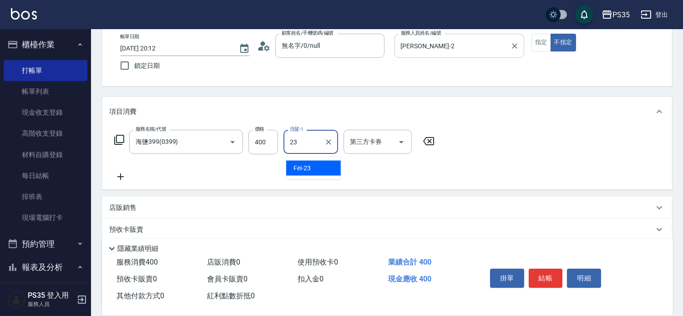
type input "Fei-23"
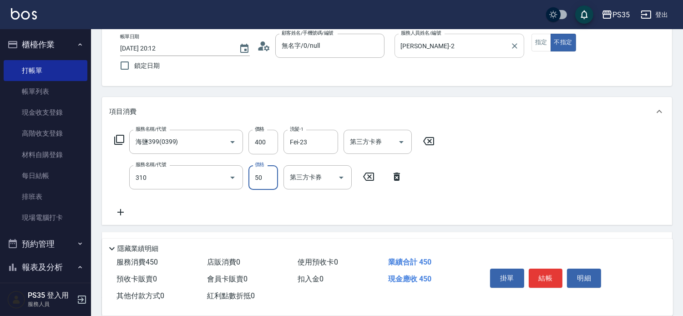
type input "剪瀏海(310)"
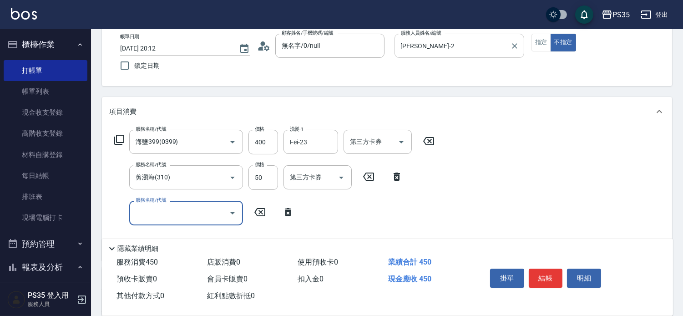
click at [552, 269] on button "結帳" at bounding box center [546, 277] width 34 height 19
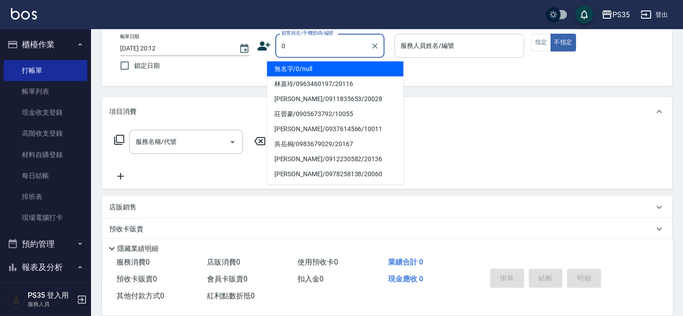
type input "0"
type input "無名字/0/null"
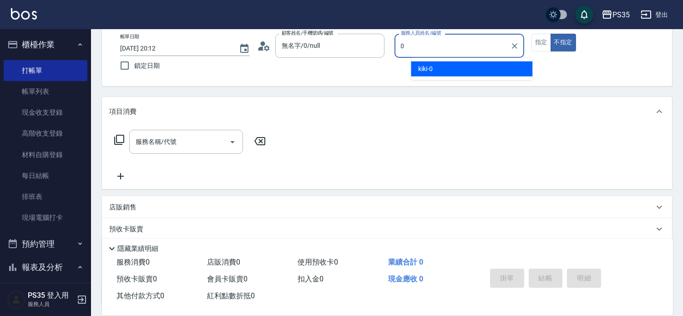
type input "kiki-0"
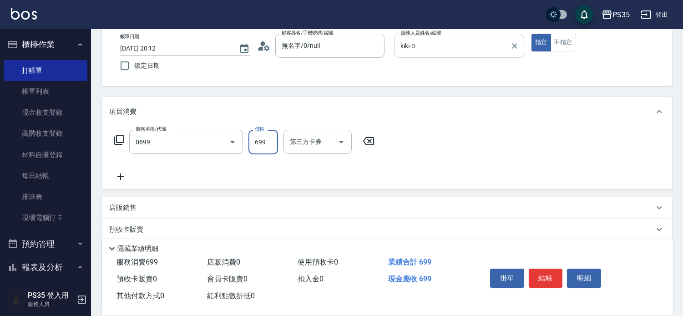
type input "精油SPA(0699)"
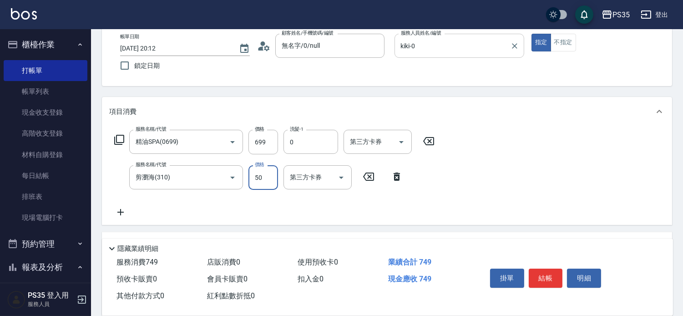
type input "kiki-0"
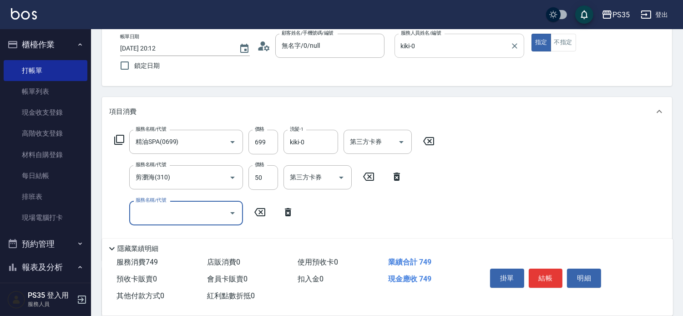
click at [552, 269] on button "結帳" at bounding box center [546, 277] width 34 height 19
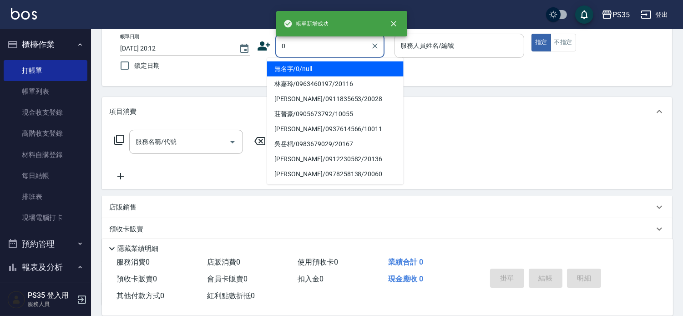
type input "無名字/0/null"
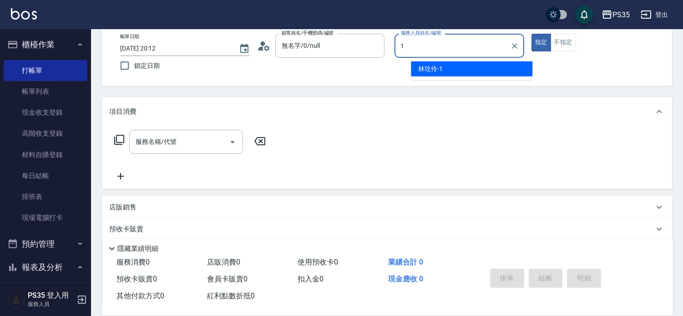
type input "[PERSON_NAME]-1"
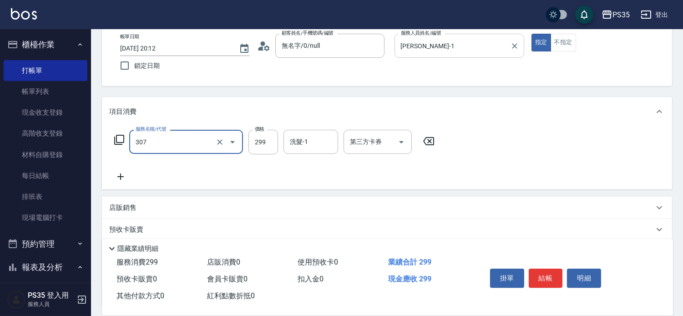
type input "剪髮(307)"
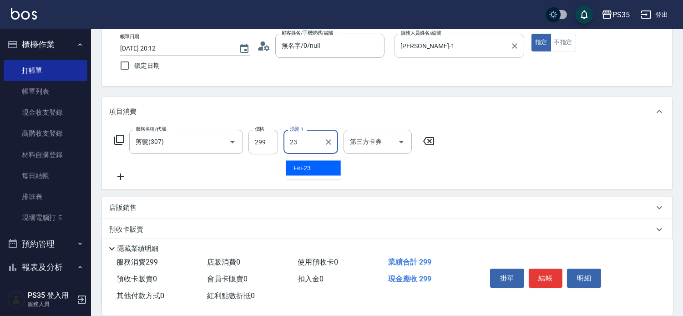
type input "Fei-23"
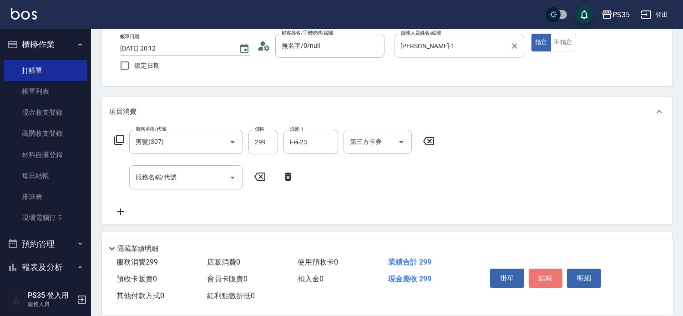
click at [552, 269] on button "結帳" at bounding box center [546, 277] width 34 height 19
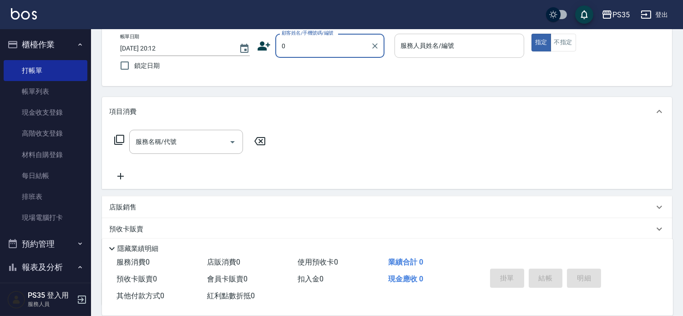
type input "無名字/0/null"
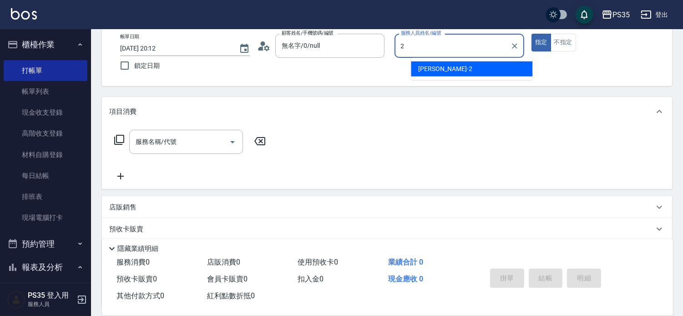
type input "[PERSON_NAME]-2"
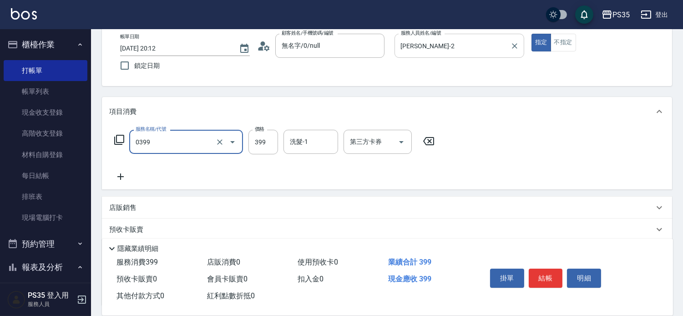
type input "海鹽399(0399)"
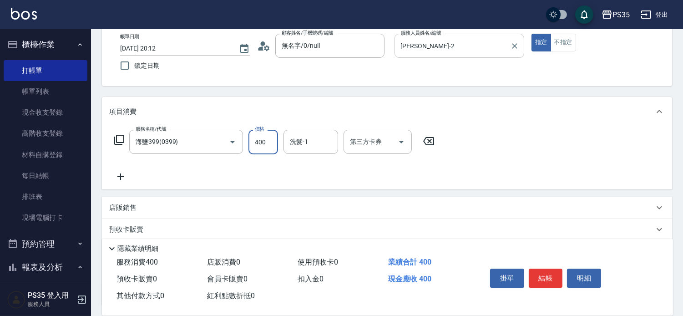
type input "400"
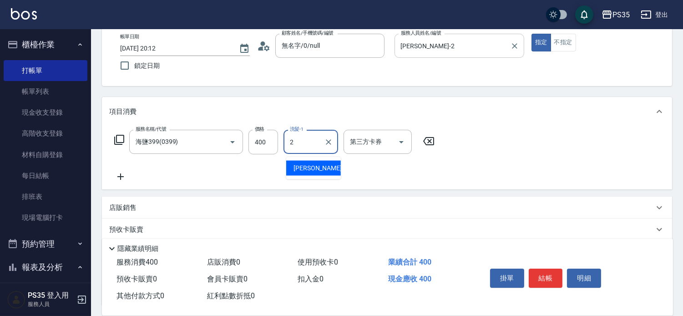
type input "[PERSON_NAME]-2"
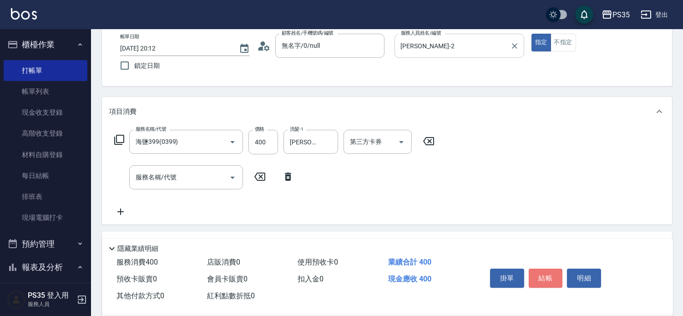
click at [552, 269] on button "結帳" at bounding box center [546, 277] width 34 height 19
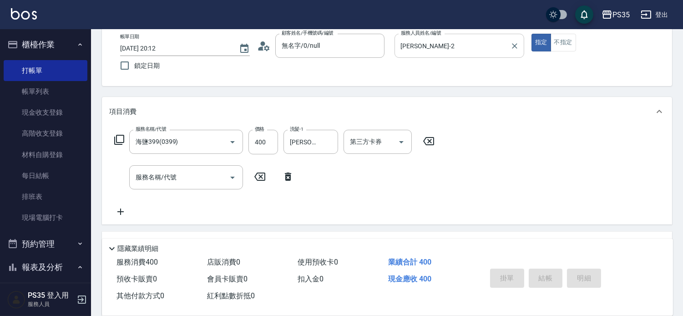
type input "[DATE] 20:13"
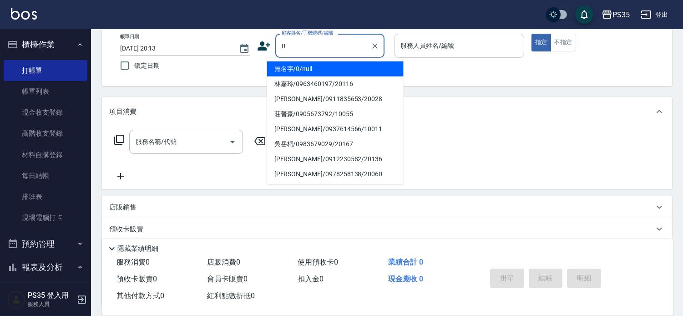
type input "0"
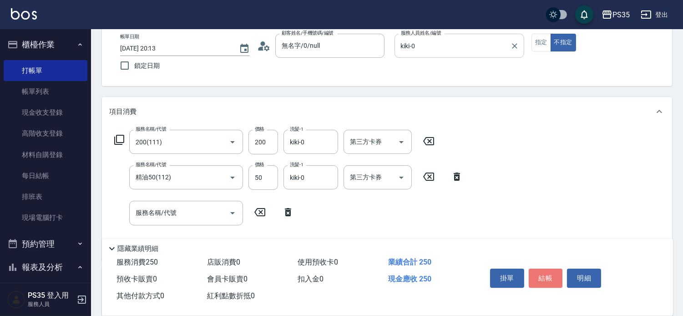
click at [552, 269] on button "結帳" at bounding box center [546, 277] width 34 height 19
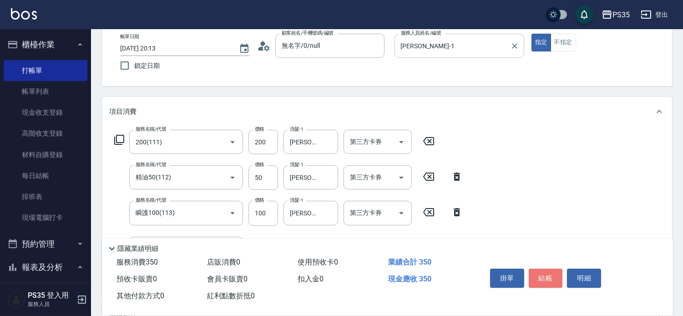
click at [553, 270] on button "結帳" at bounding box center [546, 277] width 34 height 19
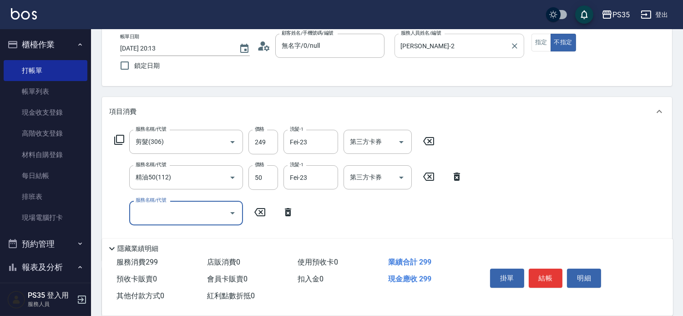
click at [553, 270] on button "結帳" at bounding box center [546, 277] width 34 height 19
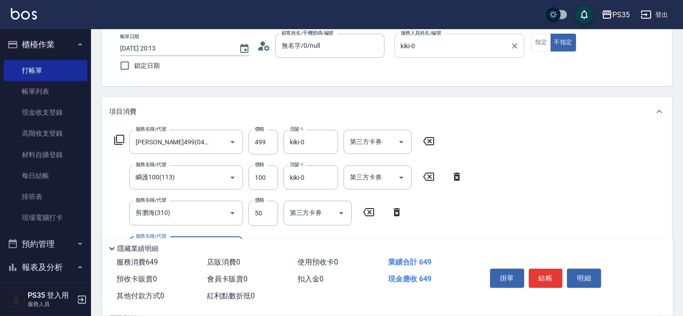
click at [553, 270] on button "結帳" at bounding box center [546, 277] width 34 height 19
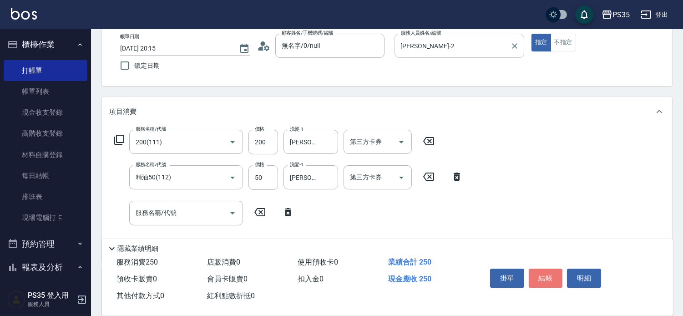
click at [553, 270] on button "結帳" at bounding box center [546, 277] width 34 height 19
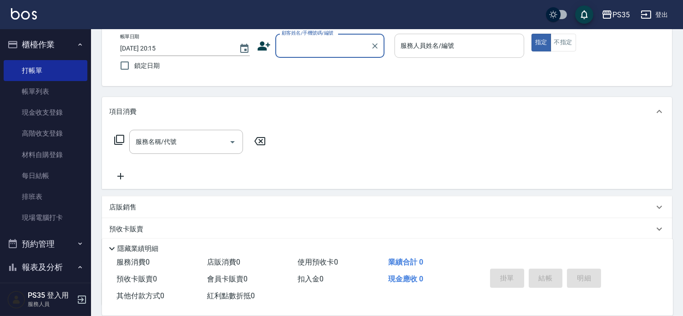
click at [295, 47] on input "顧客姓名/手機號碼/編號" at bounding box center [322, 46] width 87 height 16
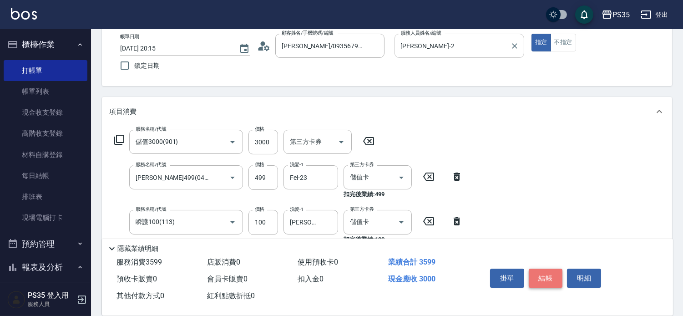
click at [550, 270] on button "結帳" at bounding box center [546, 277] width 34 height 19
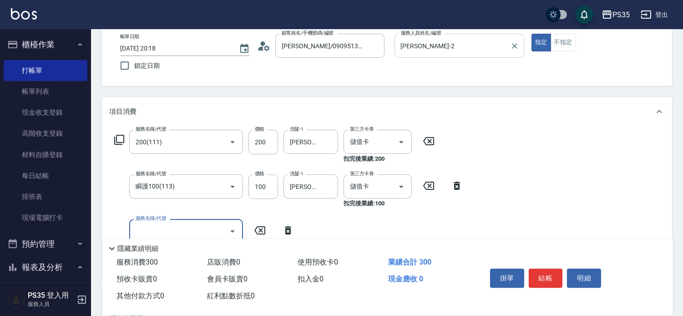
click at [549, 271] on button "結帳" at bounding box center [546, 277] width 34 height 19
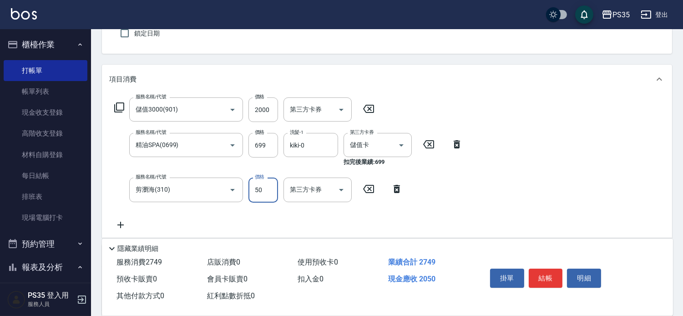
scroll to position [101, 0]
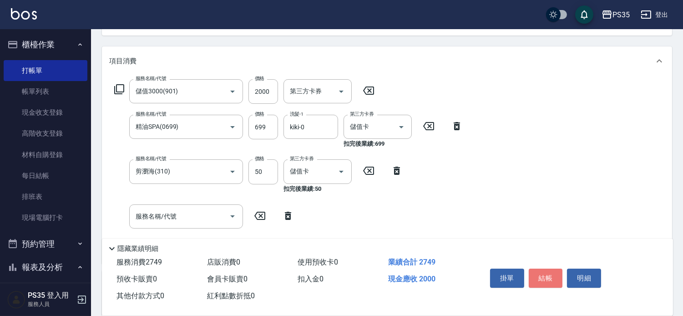
click at [549, 271] on button "結帳" at bounding box center [546, 277] width 34 height 19
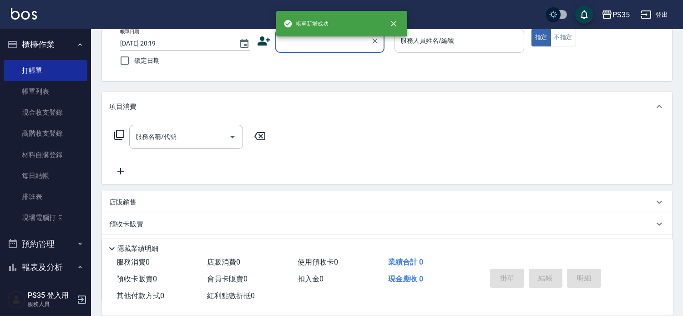
scroll to position [37, 0]
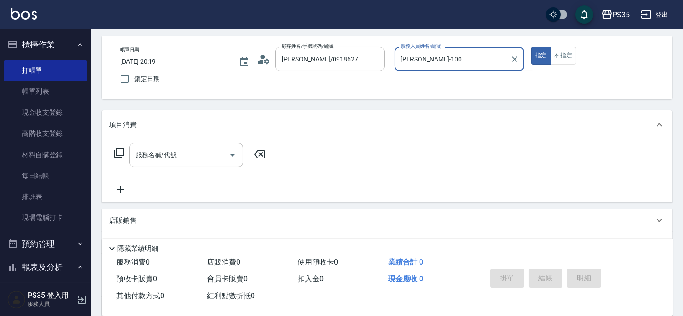
click at [531, 47] on button "指定" at bounding box center [541, 56] width 20 height 18
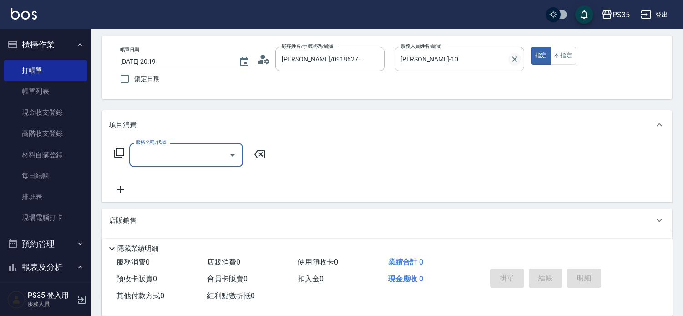
click at [519, 55] on icon "Clear" at bounding box center [514, 59] width 9 height 9
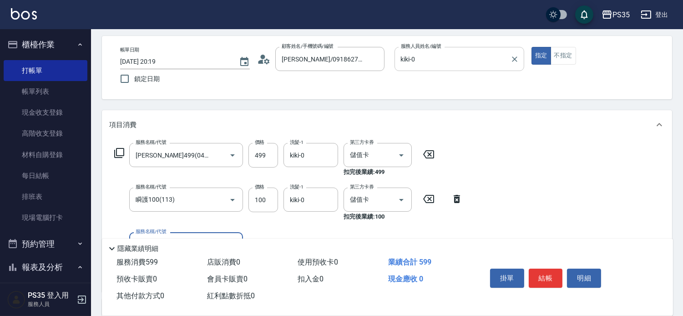
scroll to position [88, 0]
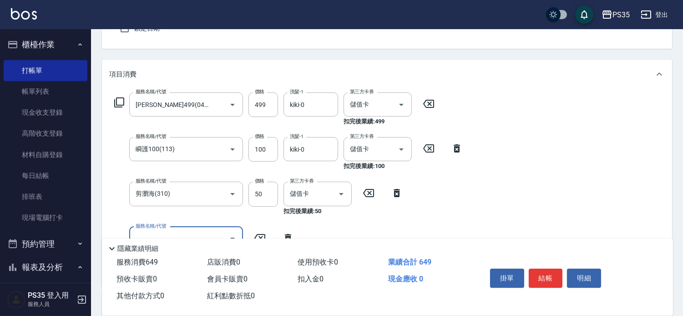
click at [554, 268] on button "結帳" at bounding box center [546, 277] width 34 height 19
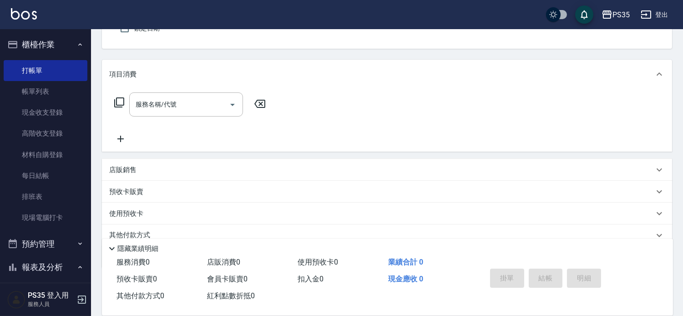
click at [50, 95] on link "帳單列表" at bounding box center [46, 91] width 84 height 21
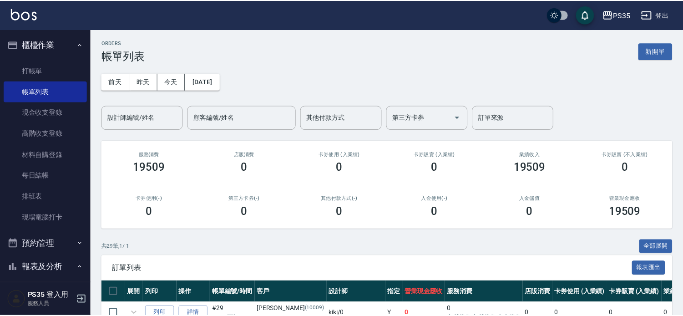
scroll to position [151, 0]
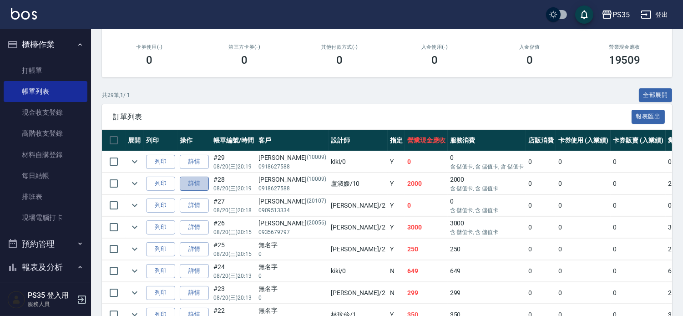
click at [196, 191] on link "詳情" at bounding box center [194, 183] width 29 height 14
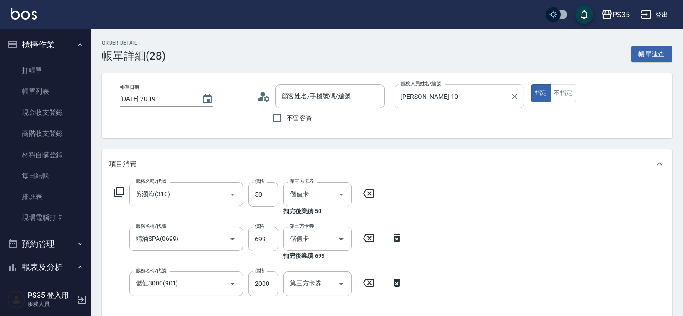
click at [458, 89] on input "[PERSON_NAME]-10" at bounding box center [452, 96] width 108 height 16
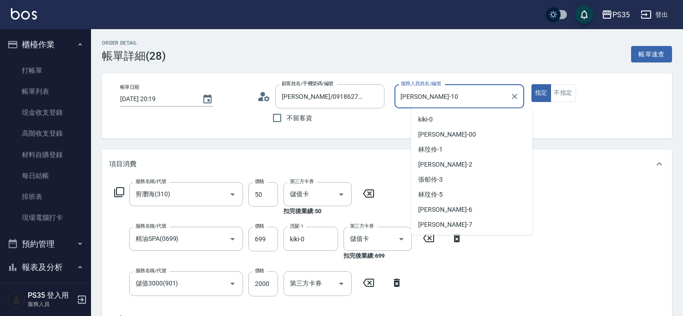
scroll to position [27, 0]
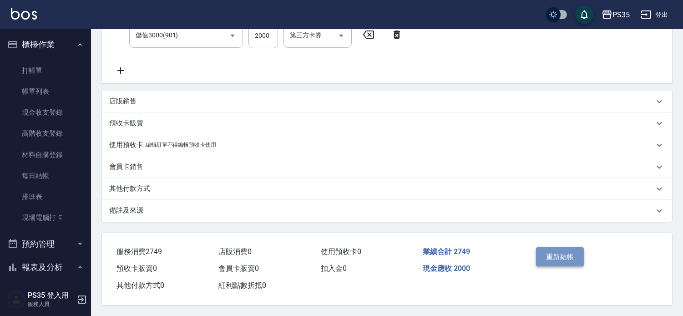
click at [570, 254] on button "重新結帳" at bounding box center [560, 256] width 48 height 19
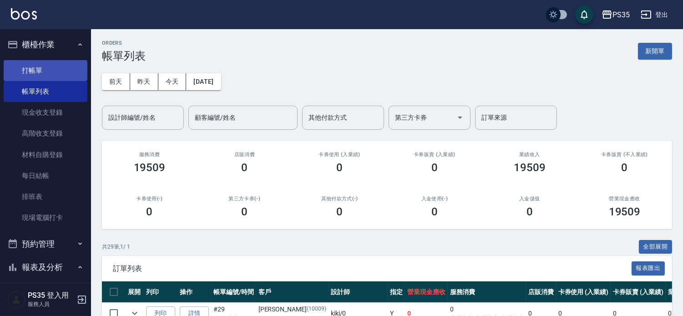
click at [47, 66] on link "打帳單" at bounding box center [46, 70] width 84 height 21
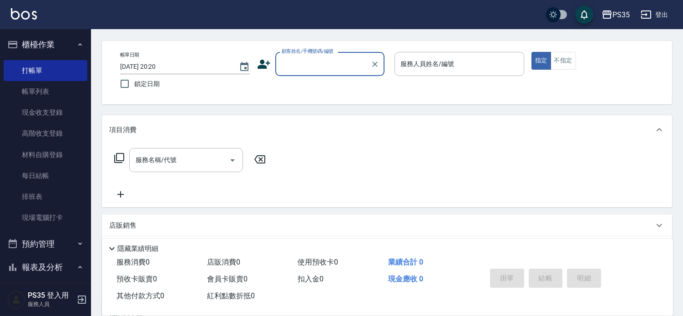
scroll to position [50, 0]
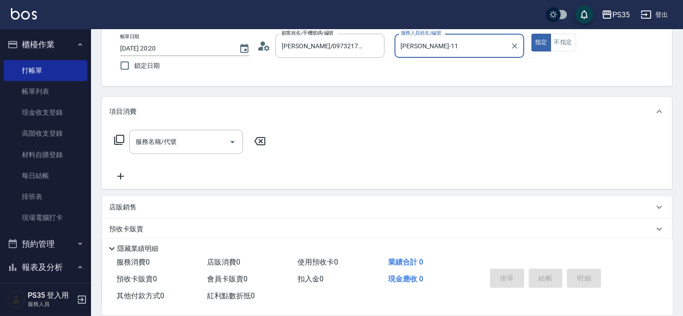
click at [531, 34] on button "指定" at bounding box center [541, 43] width 20 height 18
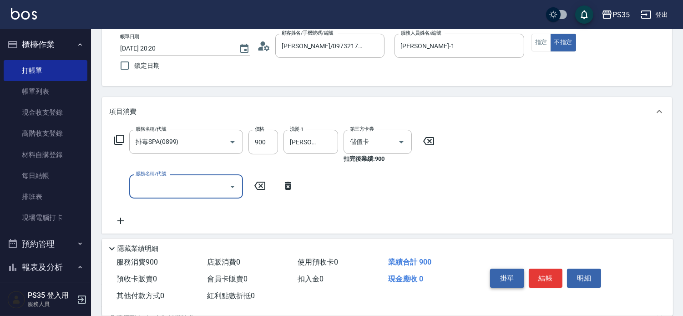
click at [524, 268] on button "掛單" at bounding box center [507, 277] width 34 height 19
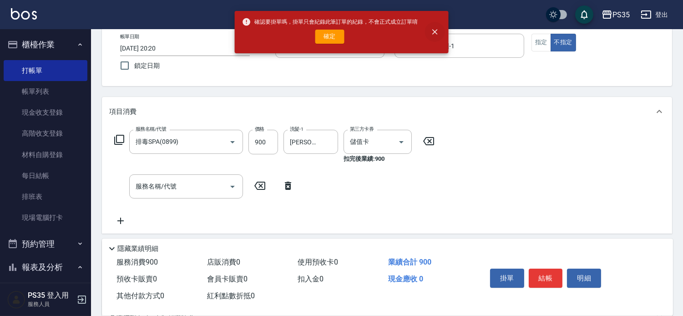
click at [437, 34] on icon "close" at bounding box center [434, 32] width 5 height 5
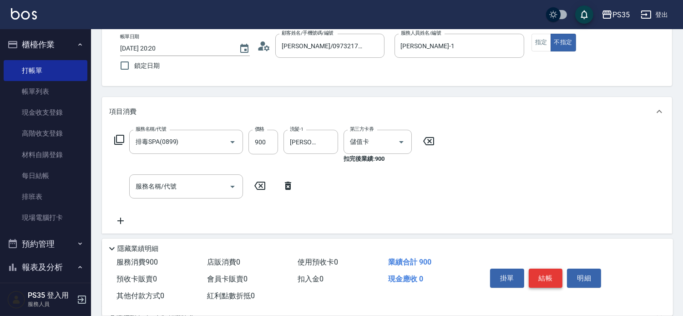
click at [557, 268] on button "結帳" at bounding box center [546, 277] width 34 height 19
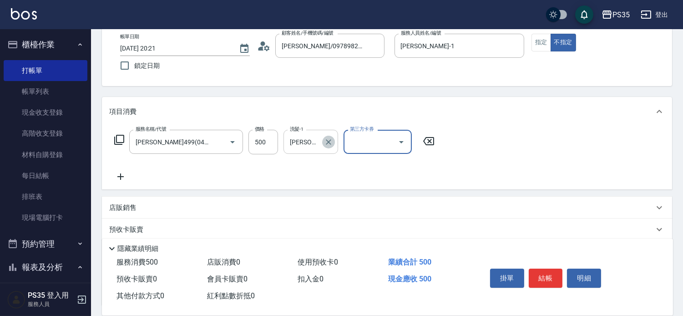
click at [333, 146] on icon "Clear" at bounding box center [328, 141] width 9 height 9
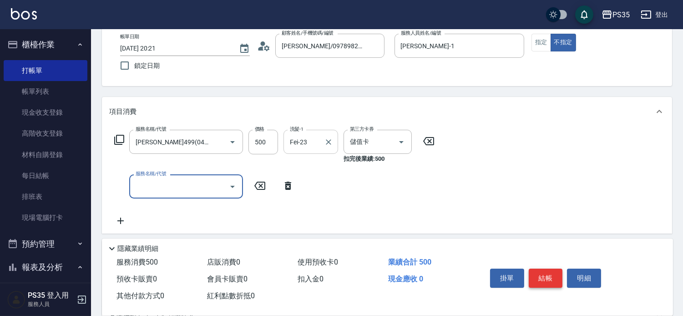
click at [558, 271] on button "結帳" at bounding box center [546, 277] width 34 height 19
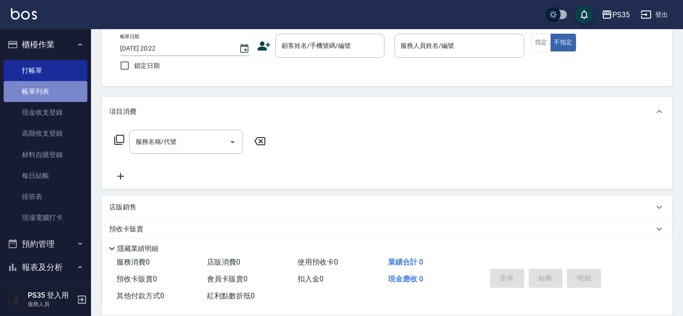
click at [51, 91] on link "帳單列表" at bounding box center [46, 91] width 84 height 21
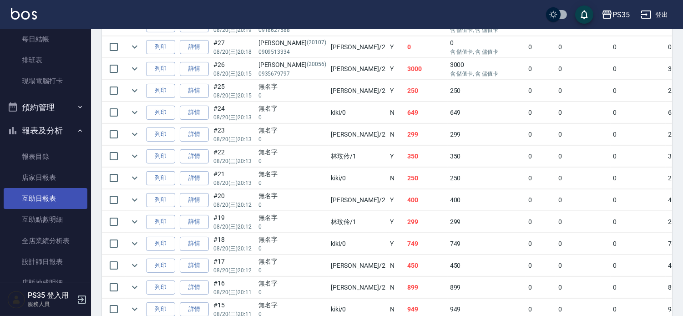
scroll to position [151, 0]
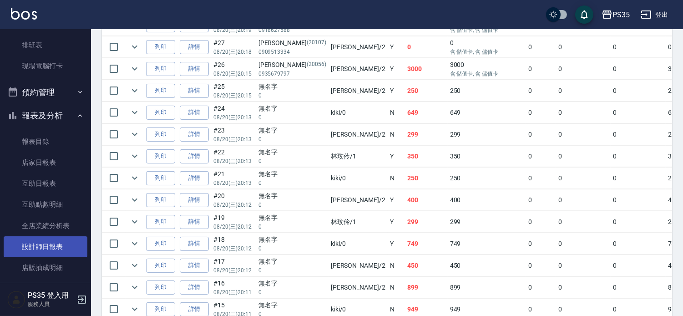
click at [42, 240] on link "設計師日報表" at bounding box center [46, 246] width 84 height 21
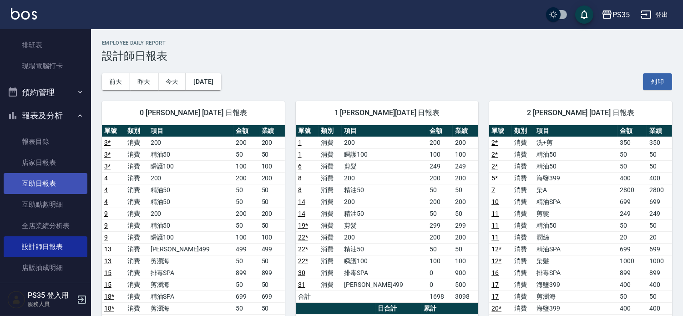
click at [52, 178] on link "互助日報表" at bounding box center [46, 183] width 84 height 21
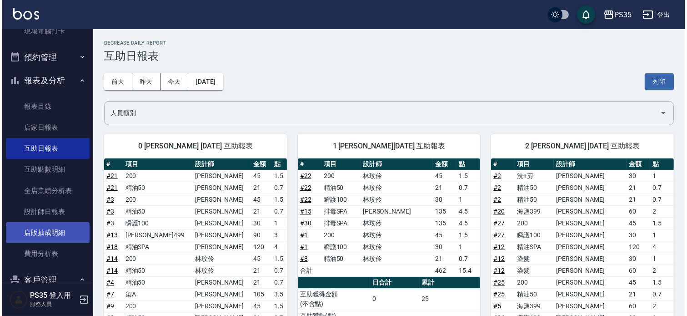
scroll to position [171, 0]
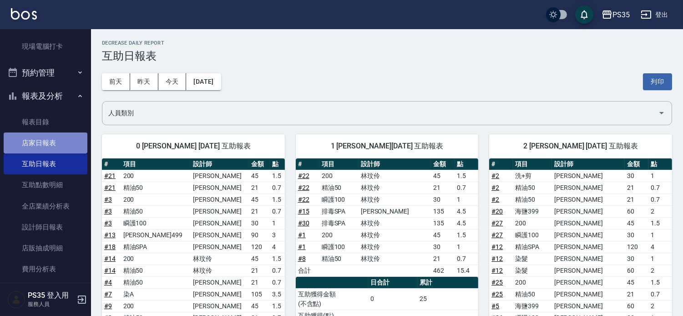
click at [63, 142] on link "店家日報表" at bounding box center [46, 142] width 84 height 21
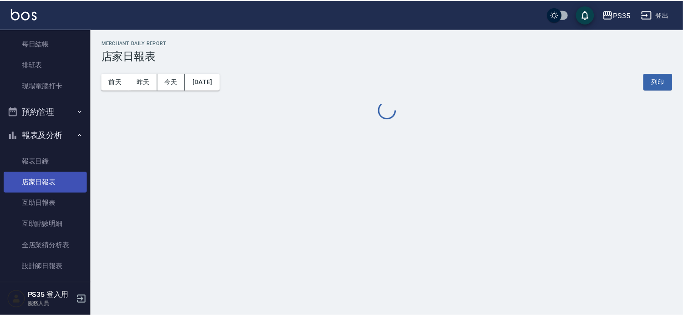
scroll to position [70, 0]
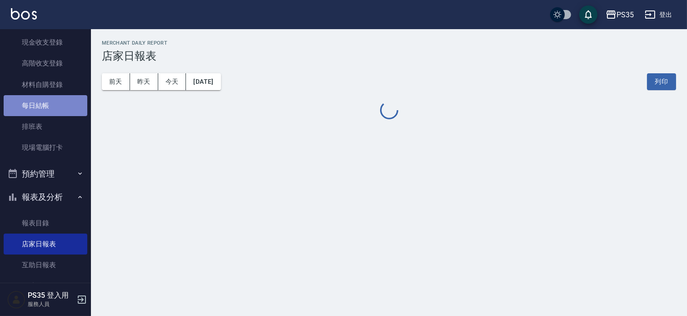
click at [52, 108] on link "每日結帳" at bounding box center [46, 105] width 84 height 21
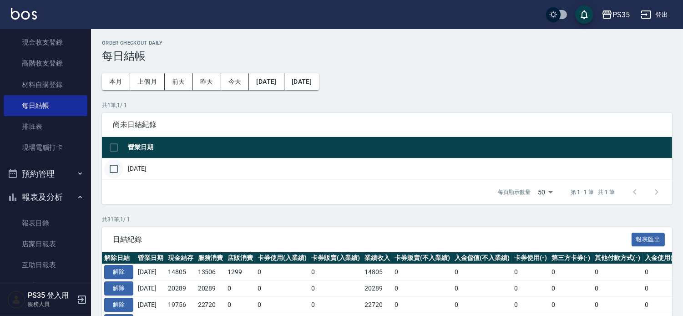
click at [111, 171] on input "checkbox" at bounding box center [113, 168] width 19 height 19
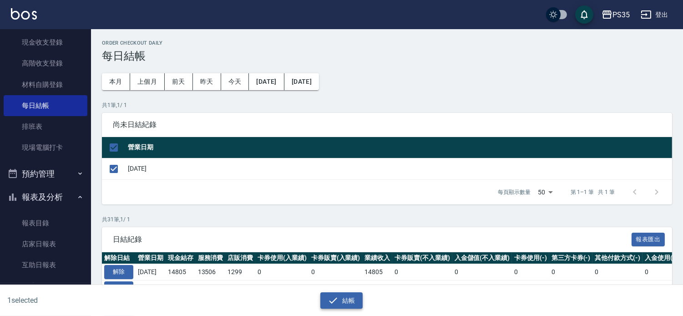
click at [333, 292] on button "結帳" at bounding box center [341, 300] width 42 height 17
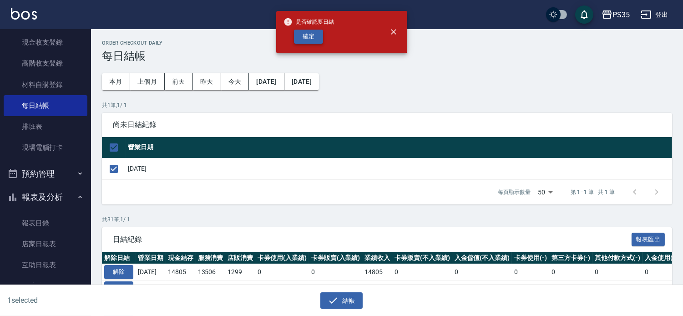
click at [299, 35] on button "確定" at bounding box center [308, 37] width 29 height 14
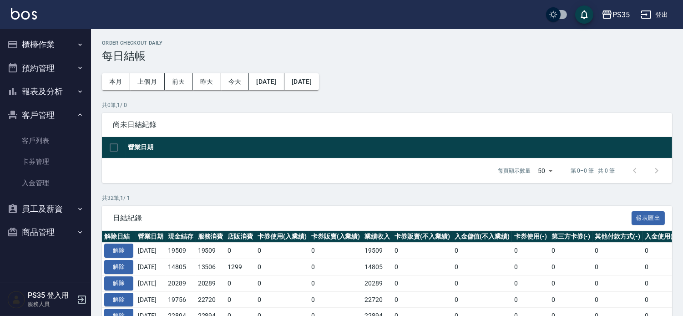
click at [49, 87] on button "報表及分析" at bounding box center [46, 92] width 84 height 24
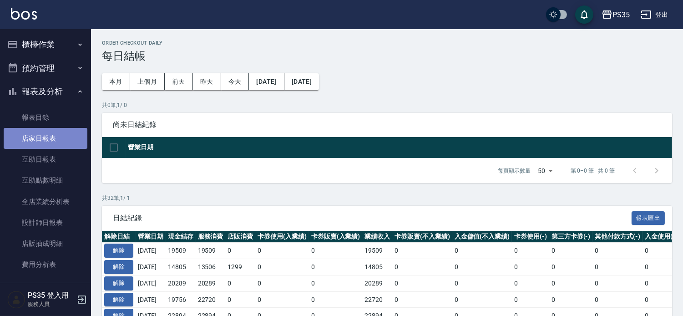
click at [48, 141] on link "店家日報表" at bounding box center [46, 138] width 84 height 21
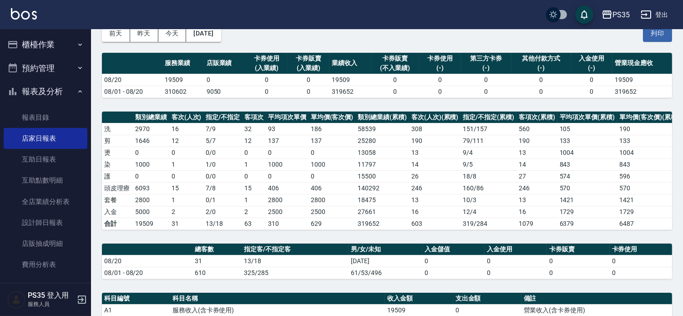
scroll to position [151, 0]
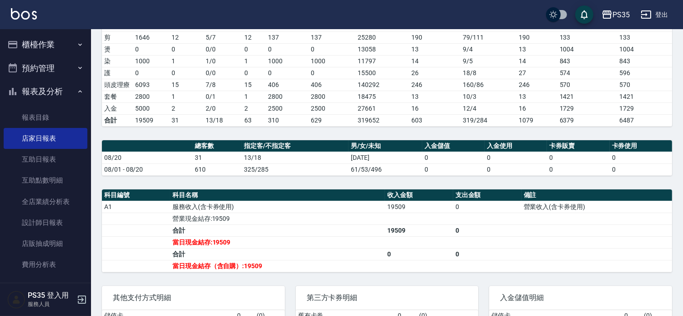
click at [353, 193] on div "PS35 2025-08-20 店家日報表 列印時間： 2025-08-20-20:38 Merchant Daily Report 店家日報表 前天 昨天 …" at bounding box center [387, 134] width 592 height 513
click at [35, 226] on link "設計師日報表" at bounding box center [46, 222] width 84 height 21
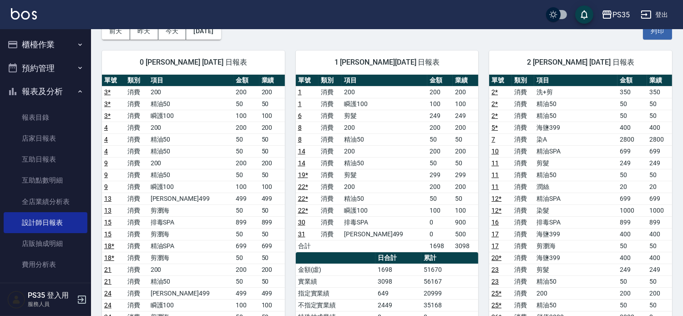
scroll to position [101, 0]
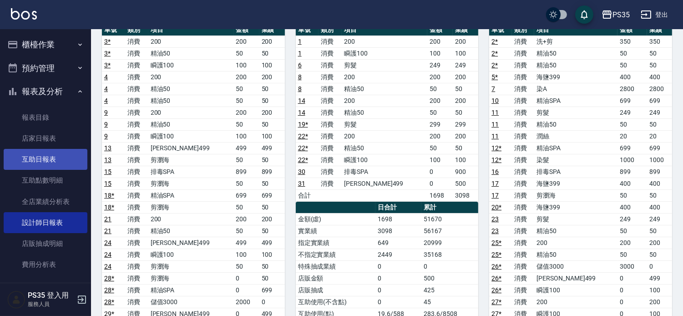
click at [62, 151] on link "互助日報表" at bounding box center [46, 159] width 84 height 21
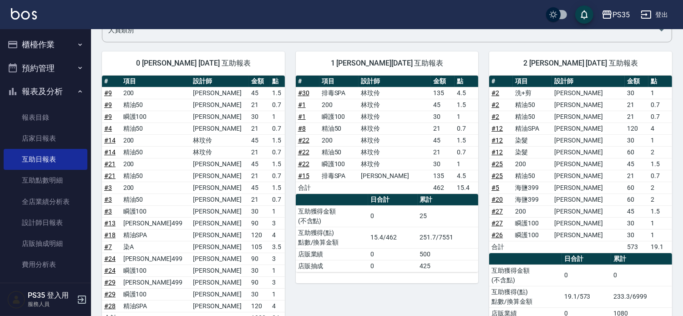
scroll to position [101, 0]
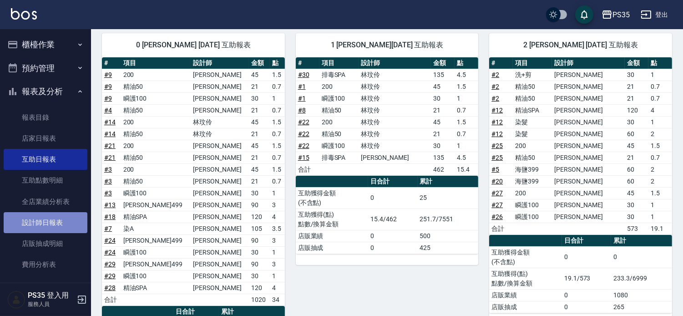
click at [66, 229] on link "設計師日報表" at bounding box center [46, 222] width 84 height 21
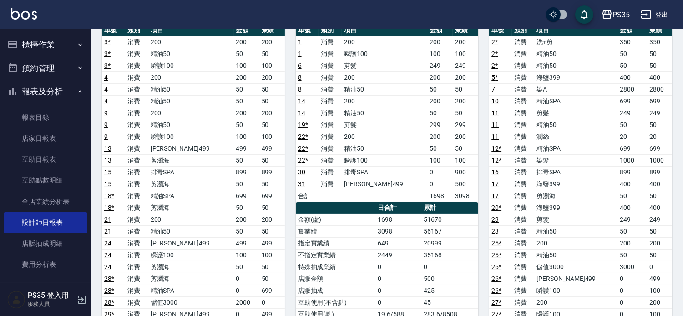
scroll to position [101, 0]
